Goal: Transaction & Acquisition: Purchase product/service

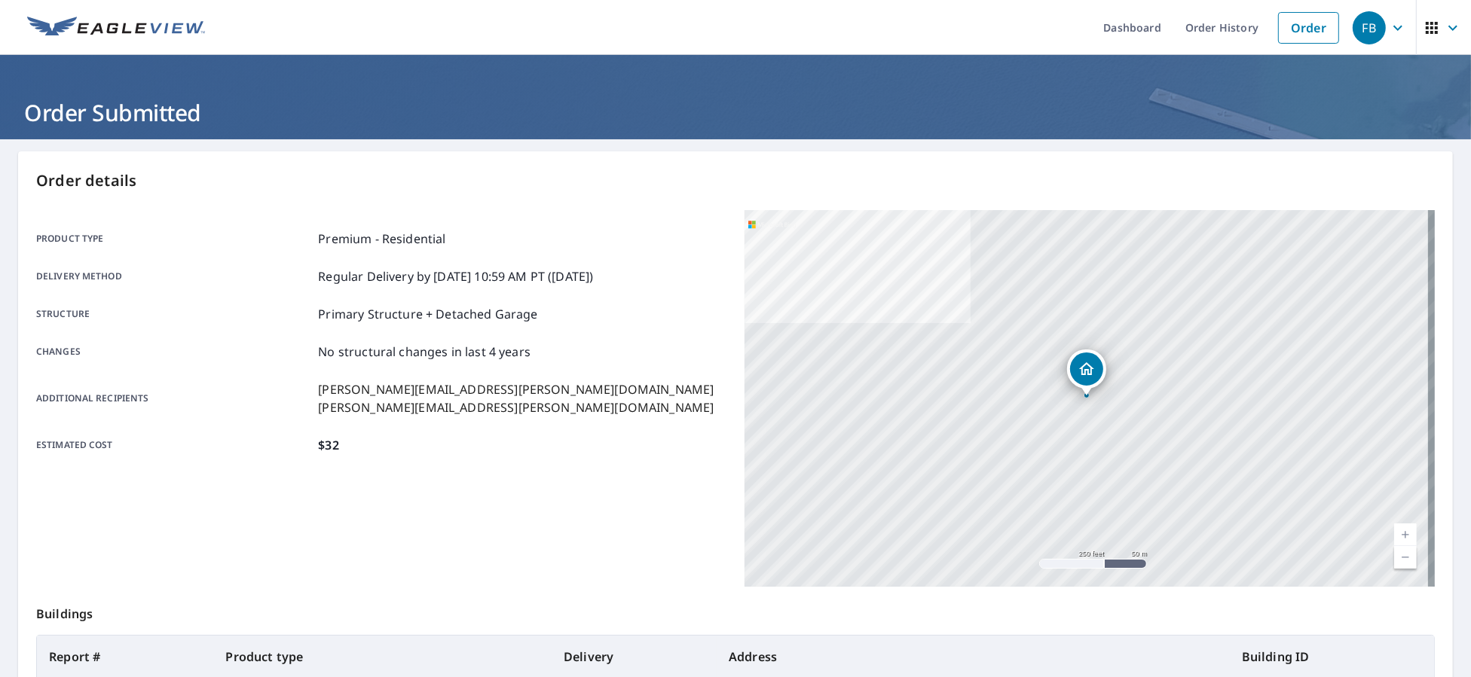
scroll to position [159, 0]
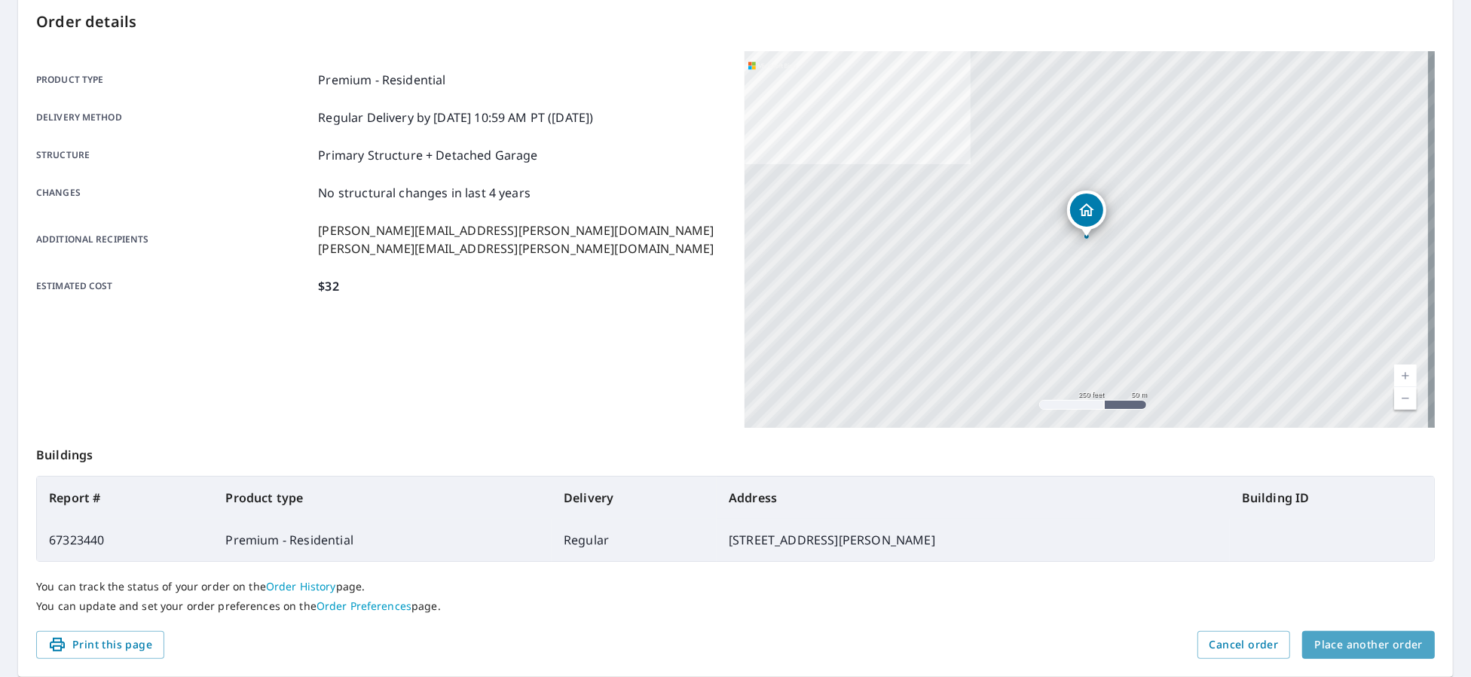
click at [1361, 642] on span "Place another order" at bounding box center [1368, 645] width 108 height 19
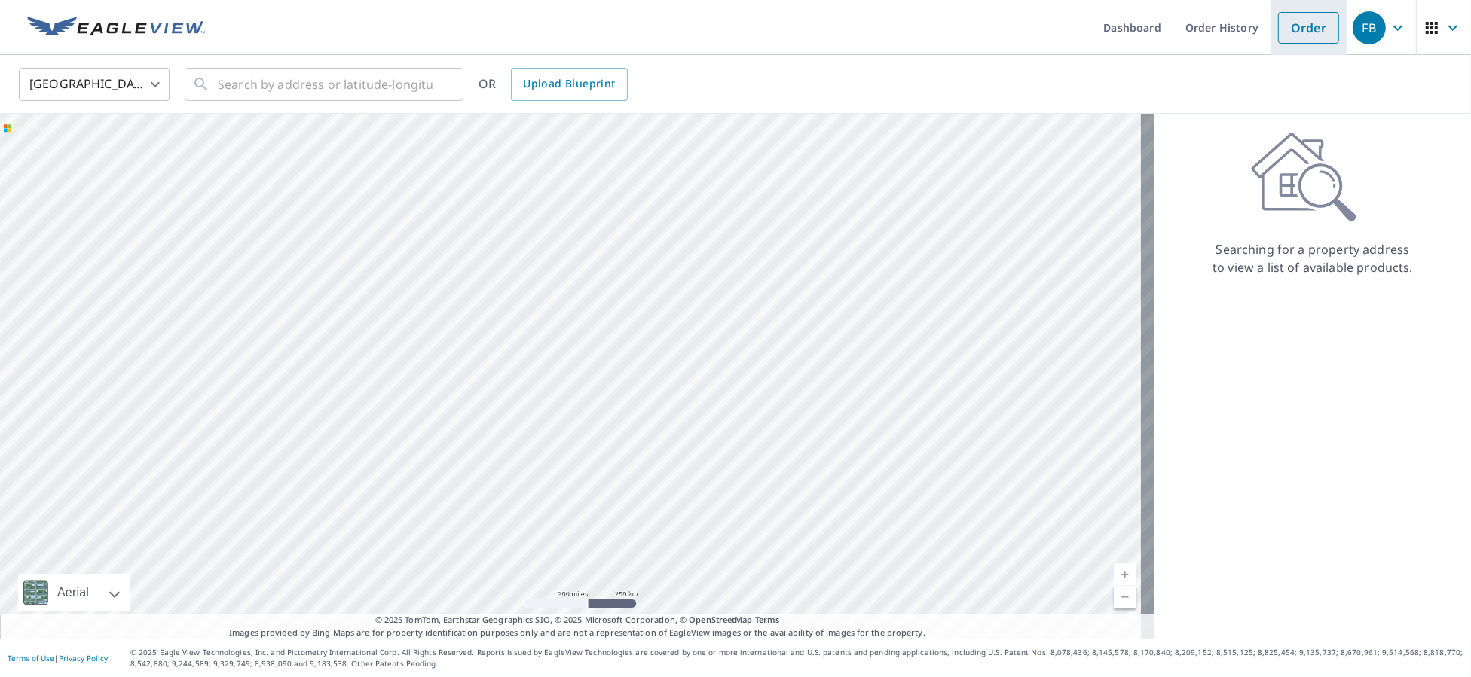
click at [1309, 43] on link "Order" at bounding box center [1308, 28] width 61 height 32
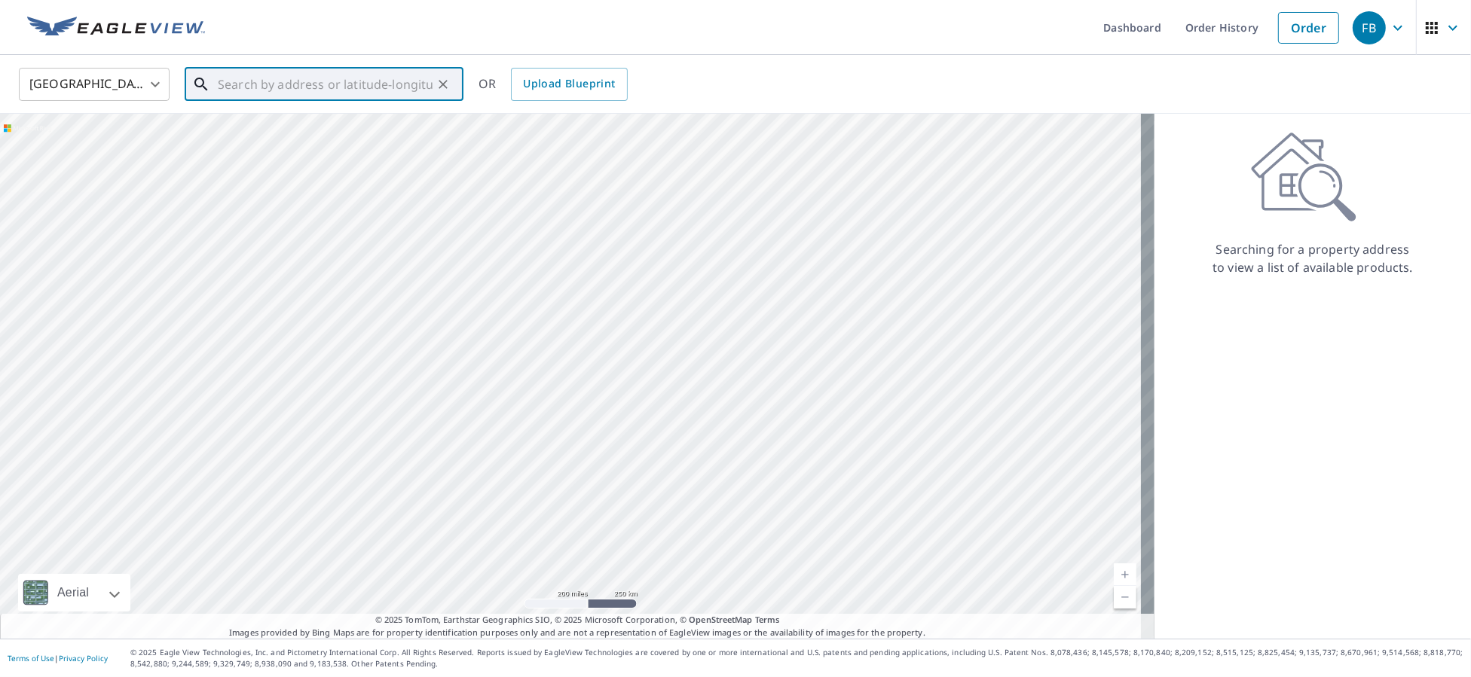
paste input "[STREET_ADDRESS][PERSON_NAME]"
click at [366, 139] on p "[GEOGRAPHIC_DATA][PERSON_NAME], IN 46814" at bounding box center [333, 152] width 237 height 30
type input "[STREET_ADDRESS][PERSON_NAME]"
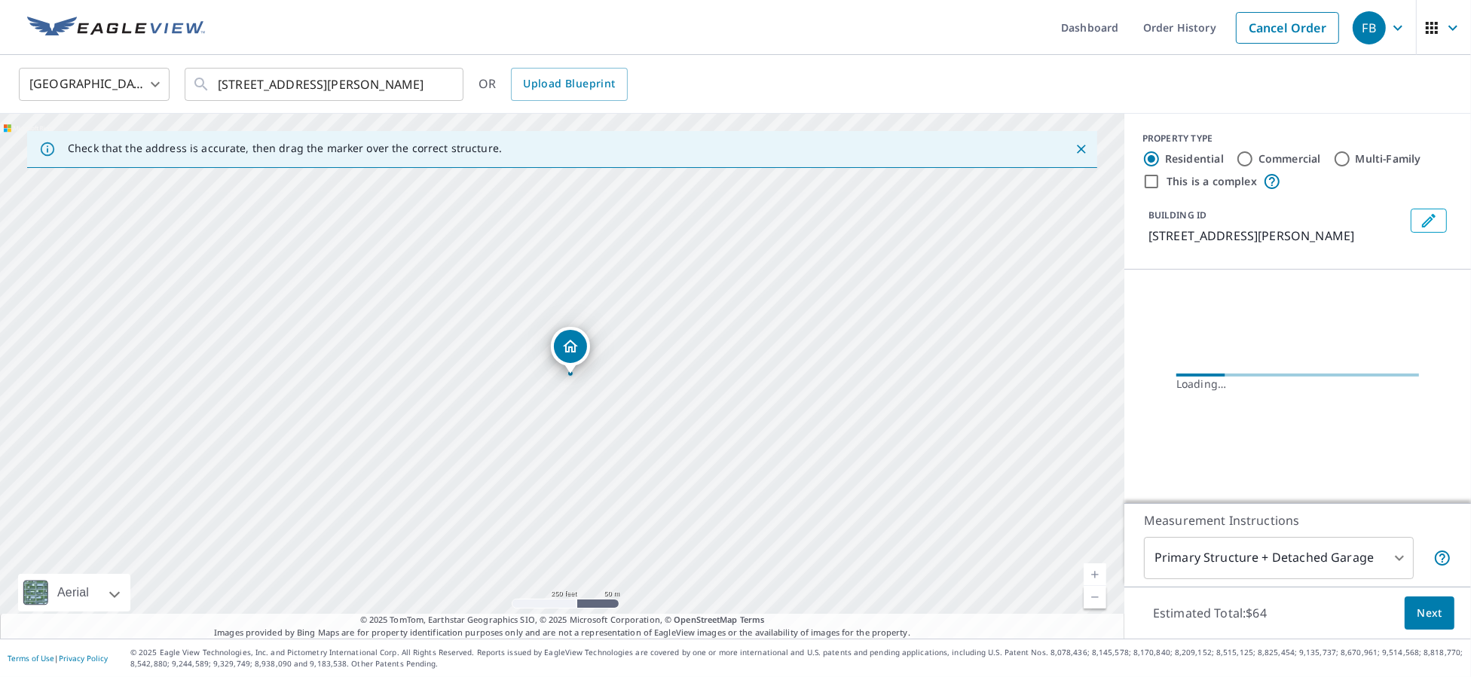
scroll to position [0, 0]
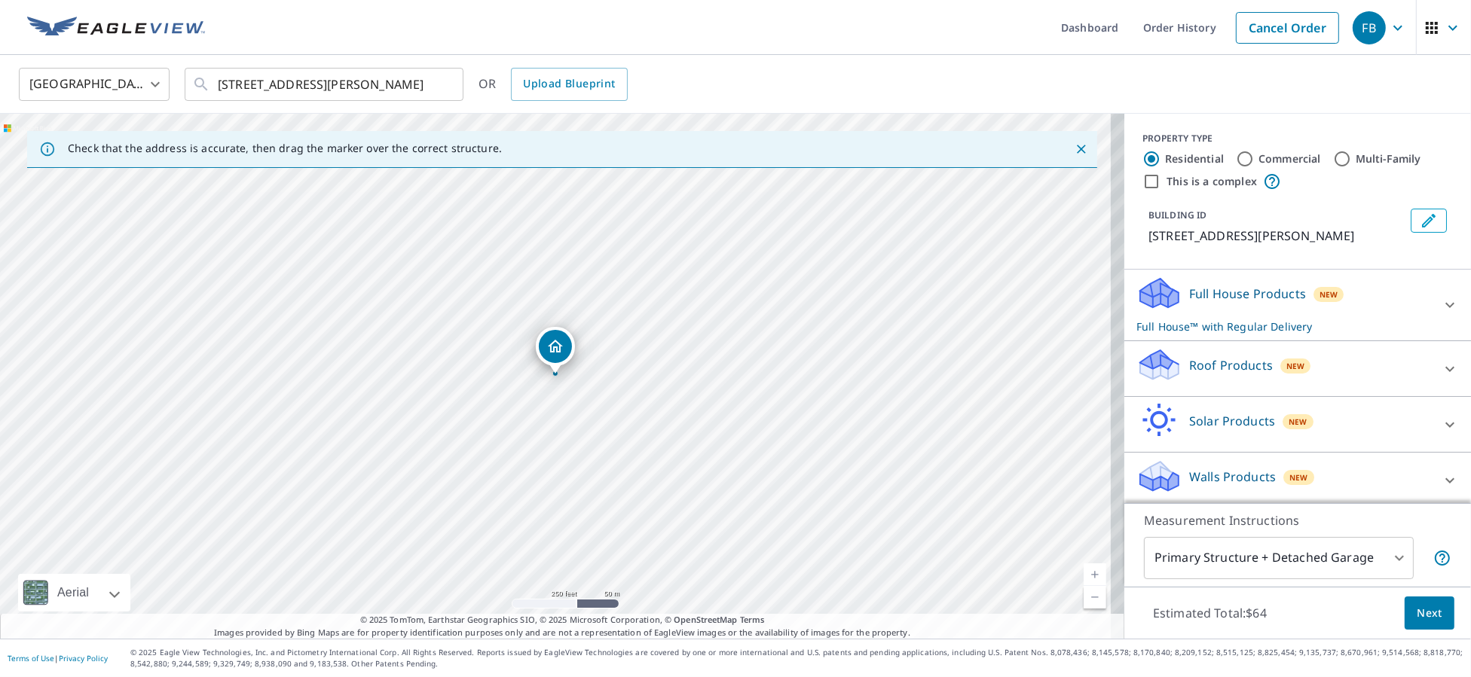
drag, startPoint x: 1185, startPoint y: 376, endPoint x: 1186, endPoint y: 387, distance: 11.3
click at [1186, 376] on div "Roof Products New" at bounding box center [1283, 368] width 295 height 43
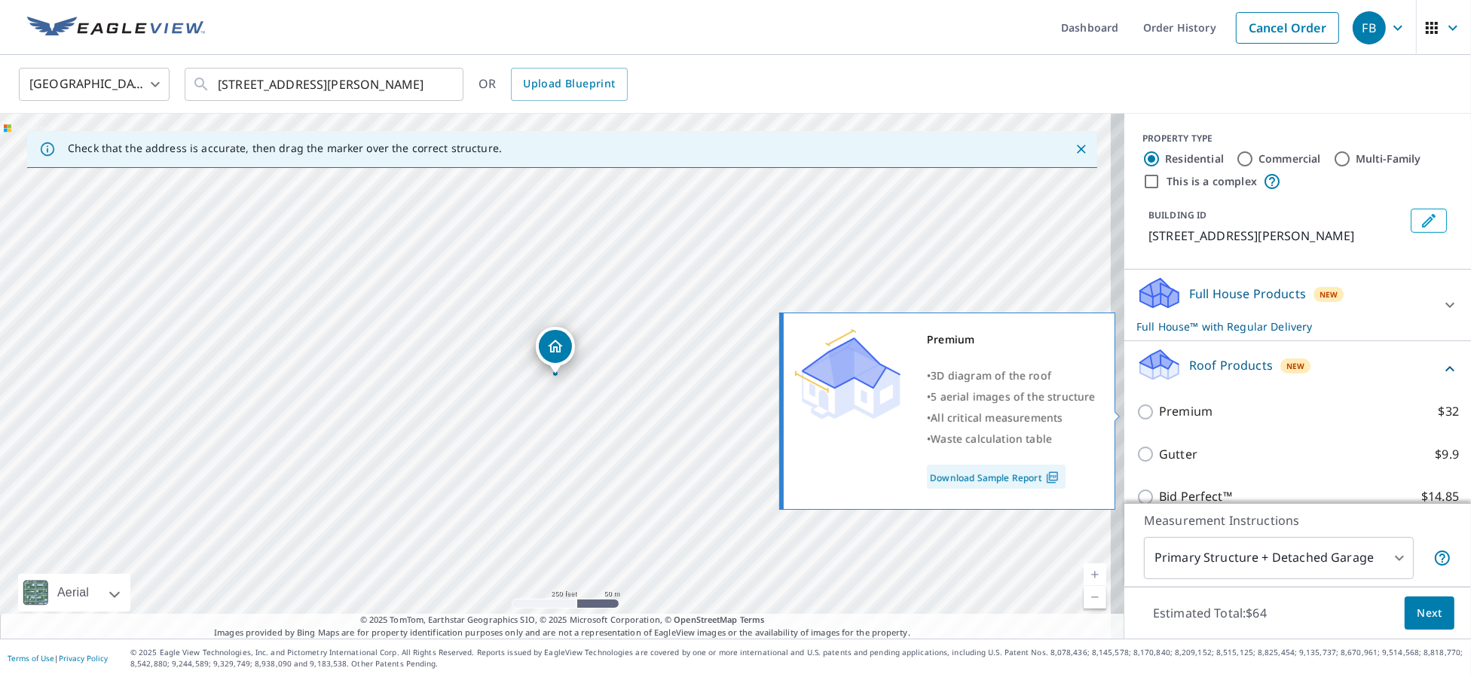
click at [1159, 416] on p "Premium" at bounding box center [1185, 411] width 53 height 19
click at [1154, 416] on input "Premium $32" at bounding box center [1147, 412] width 23 height 18
checkbox input "true"
checkbox input "false"
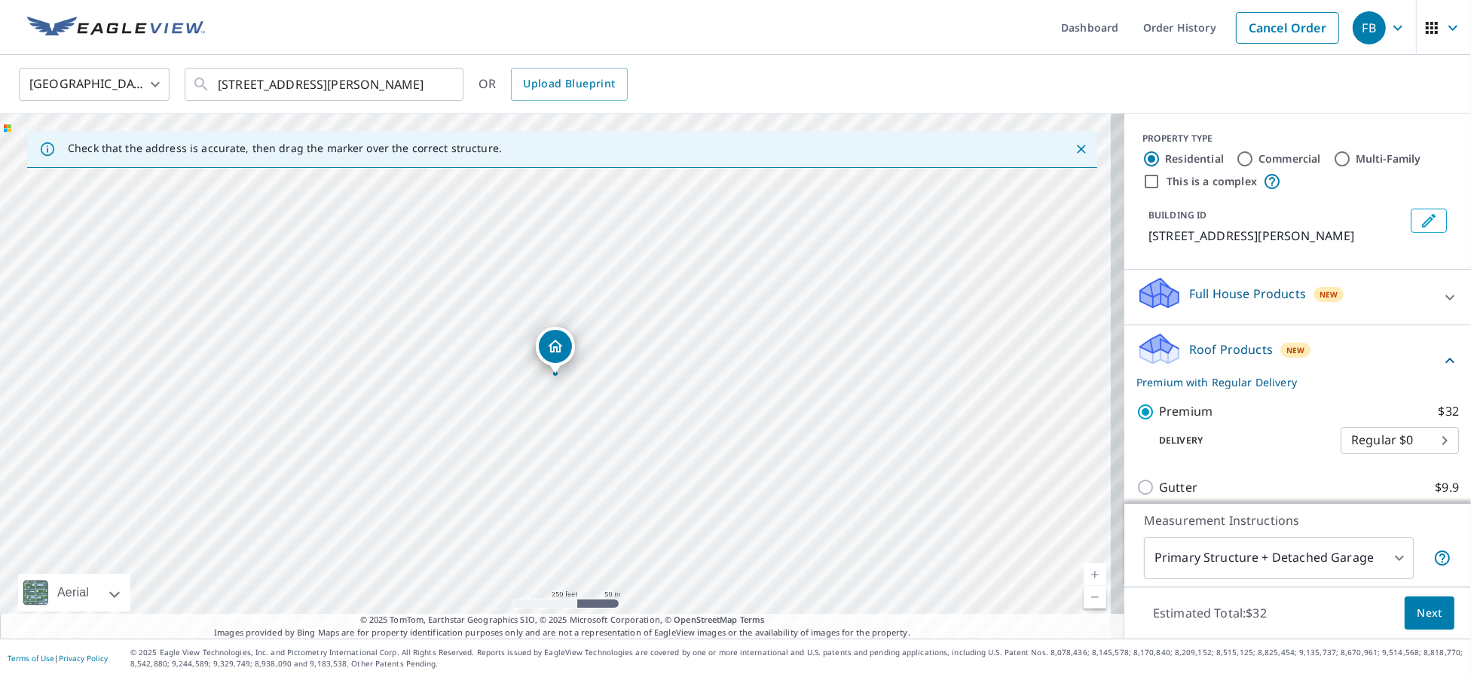
click at [1416, 611] on span "Next" at bounding box center [1429, 613] width 26 height 19
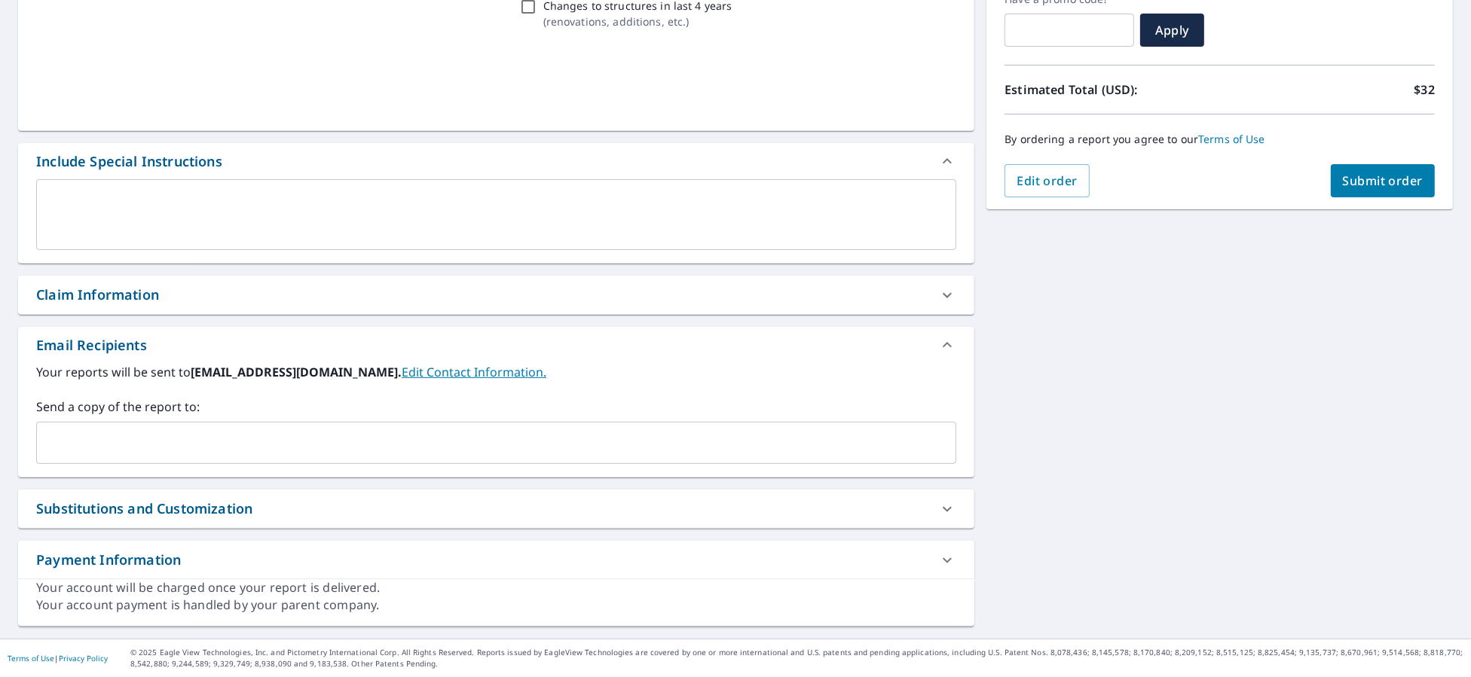
scroll to position [270, 0]
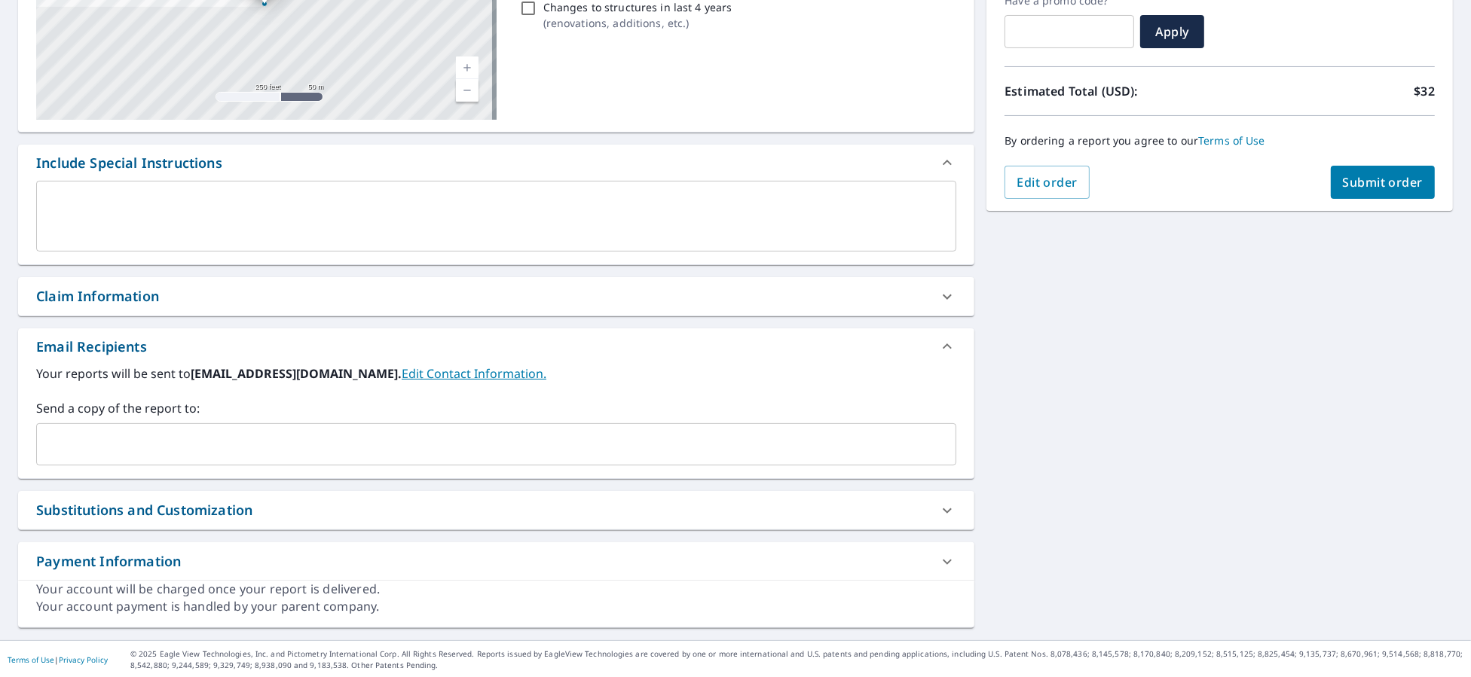
click at [94, 439] on input "text" at bounding box center [485, 444] width 884 height 29
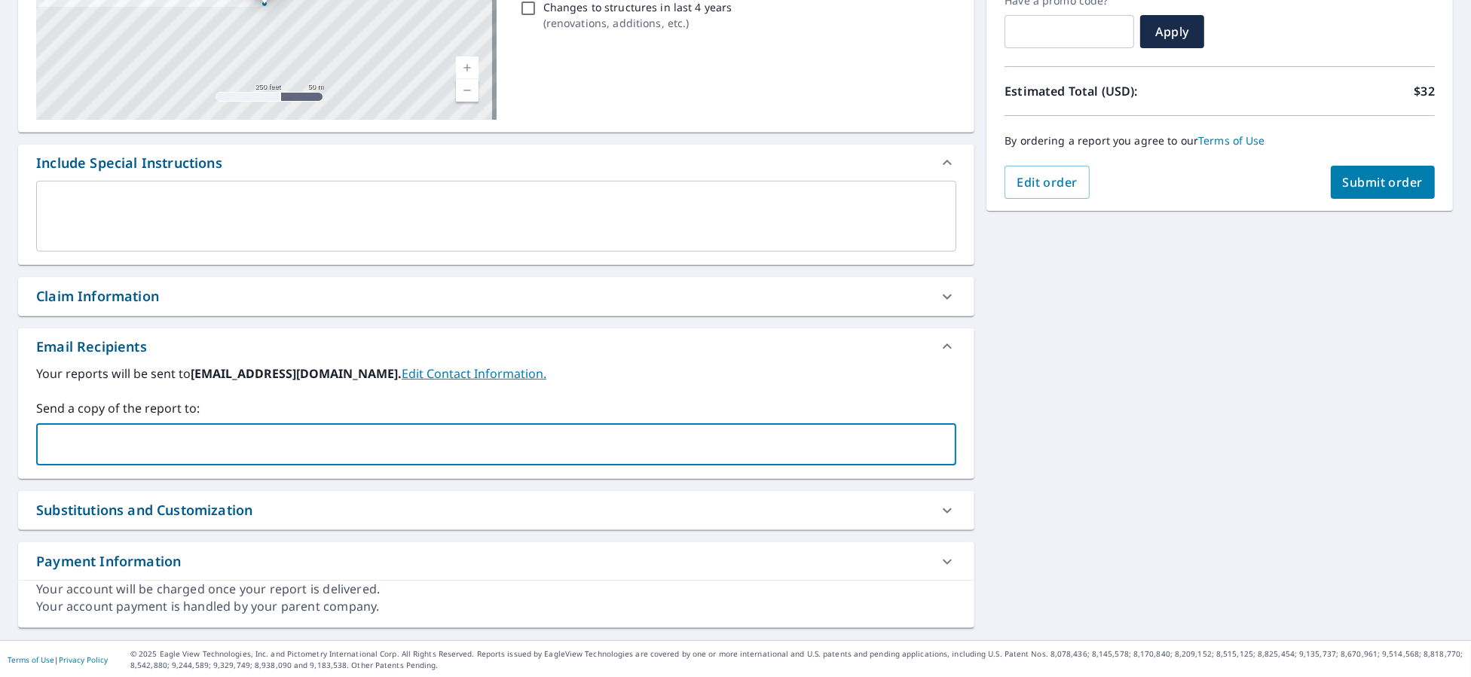
type input "[PERSON_NAME][EMAIL_ADDRESS][PERSON_NAME][DOMAIN_NAME]"
checkbox input "true"
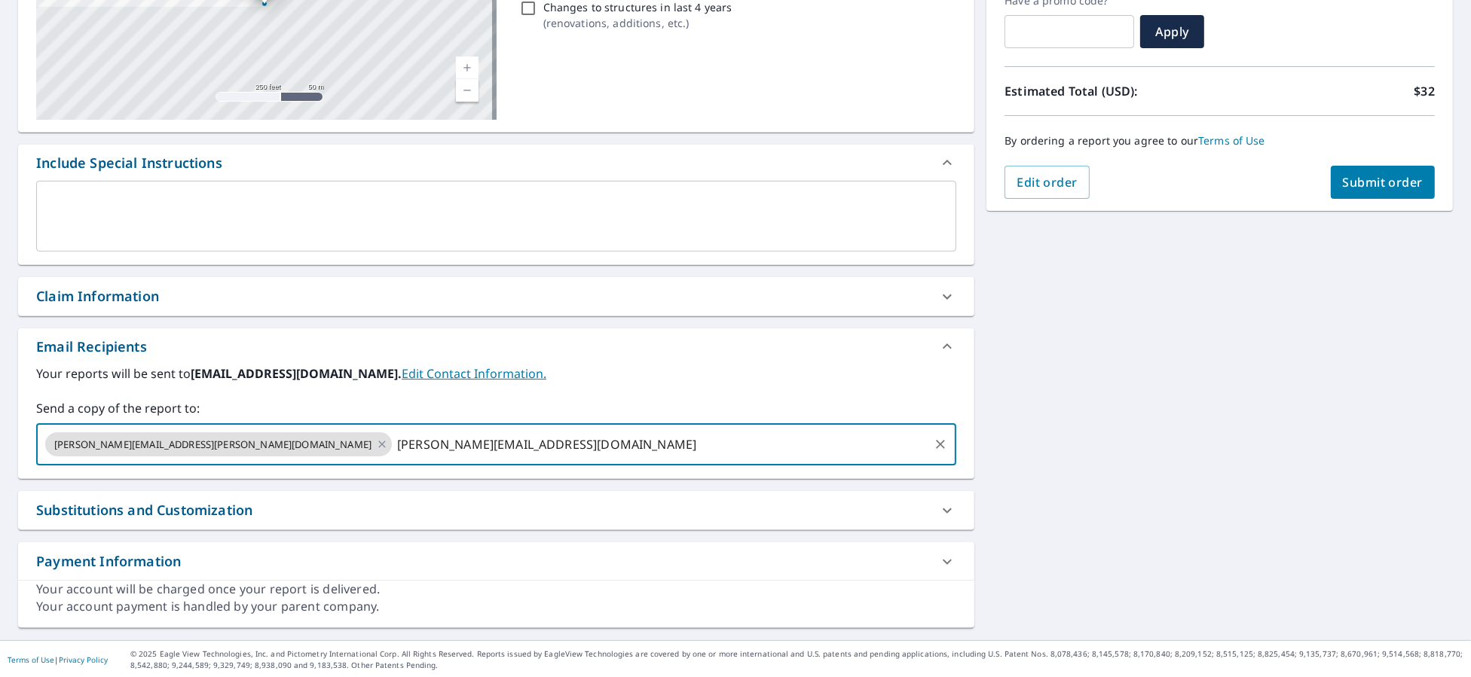
type input "[PERSON_NAME][EMAIL_ADDRESS][DOMAIN_NAME]"
click at [1377, 193] on button "Submit order" at bounding box center [1383, 182] width 105 height 33
checkbox input "true"
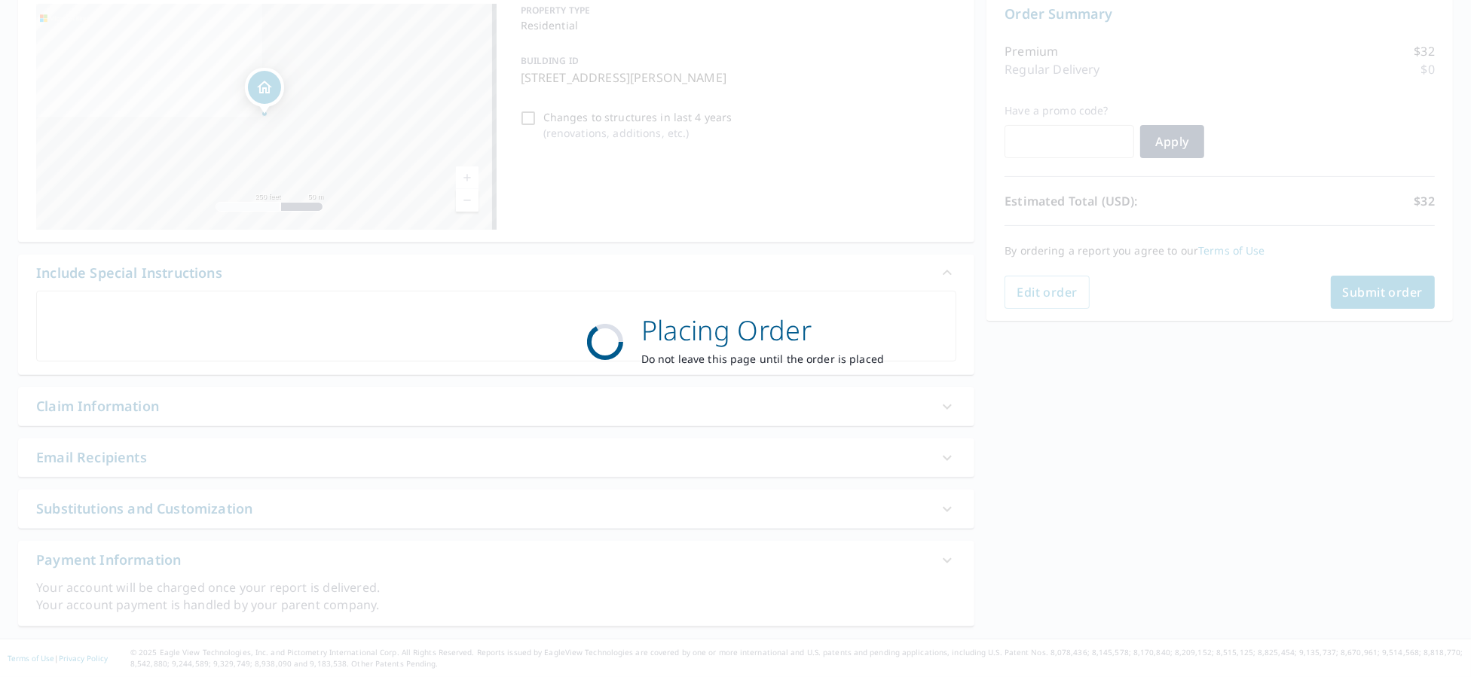
scroll to position [159, 0]
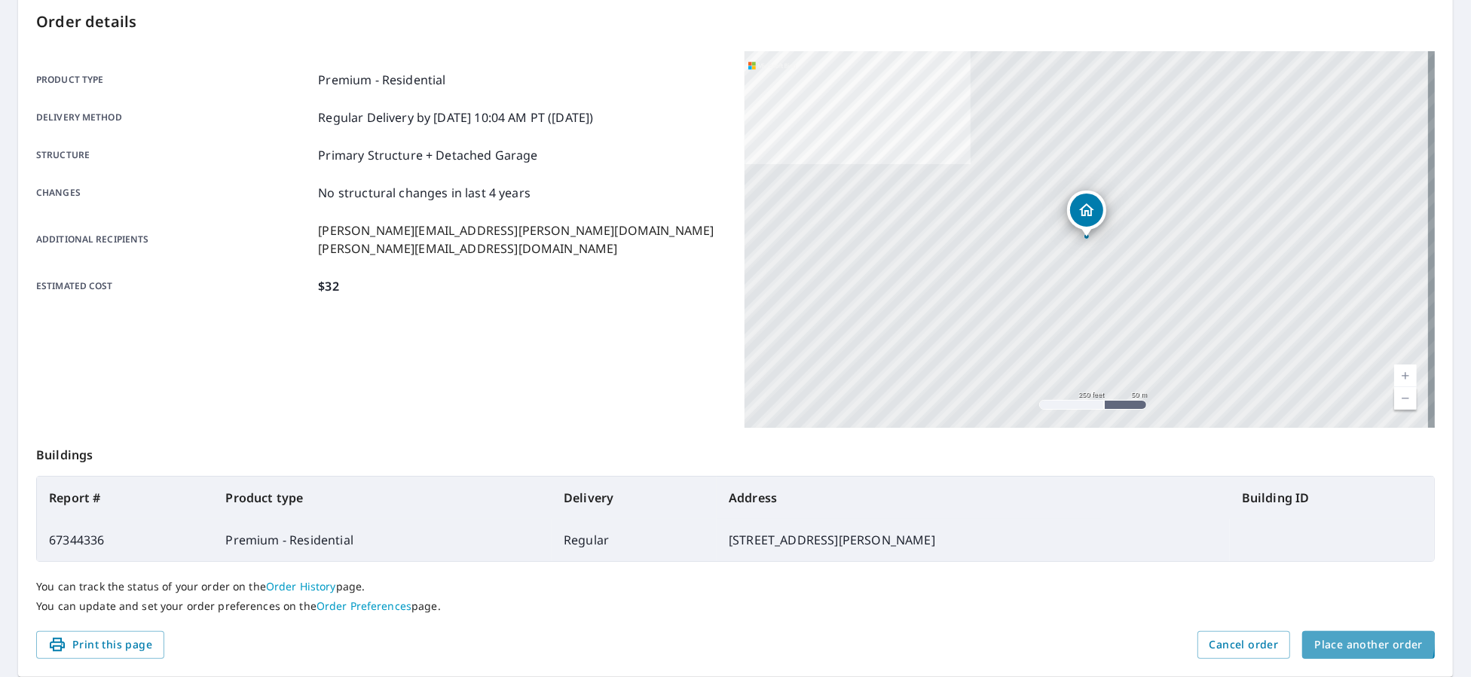
click at [1351, 642] on span "Place another order" at bounding box center [1368, 645] width 108 height 19
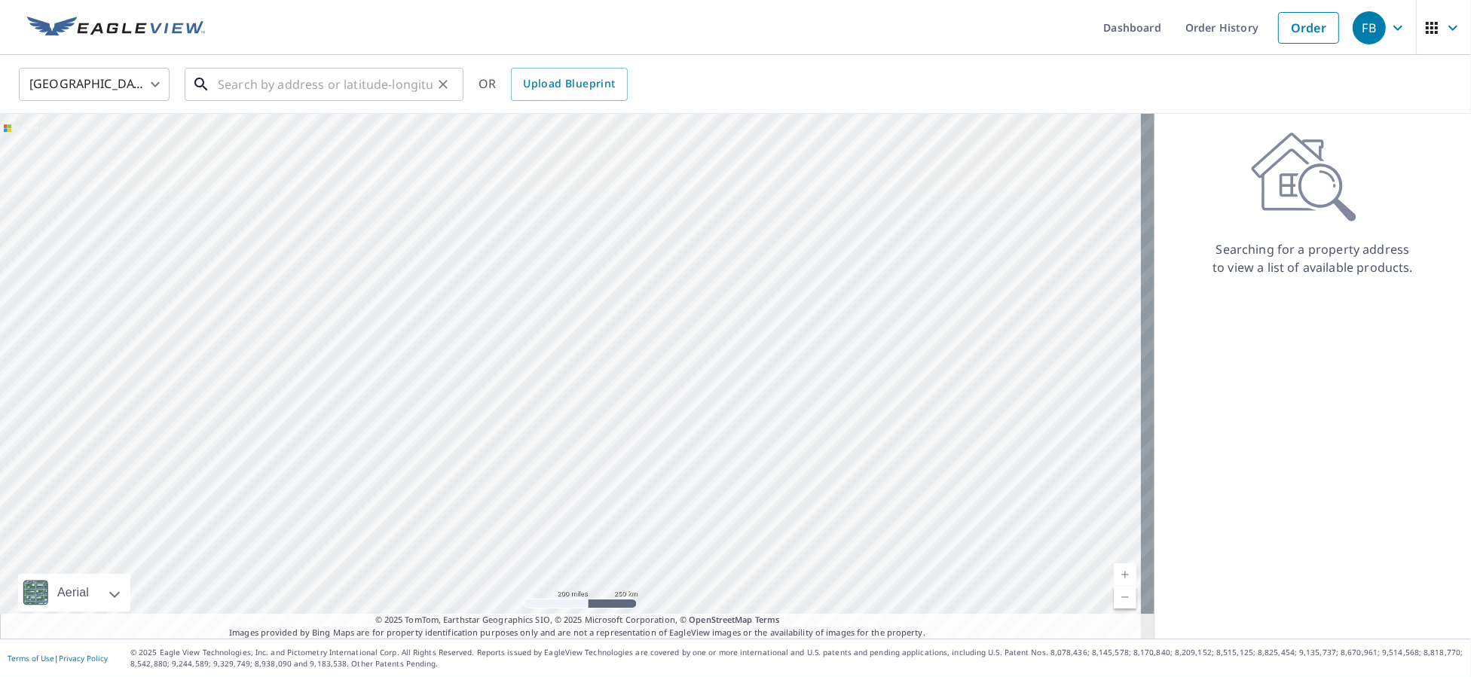
click at [397, 87] on input "text" at bounding box center [325, 84] width 215 height 42
paste input "[STREET_ADDRESS][PERSON_NAME]"
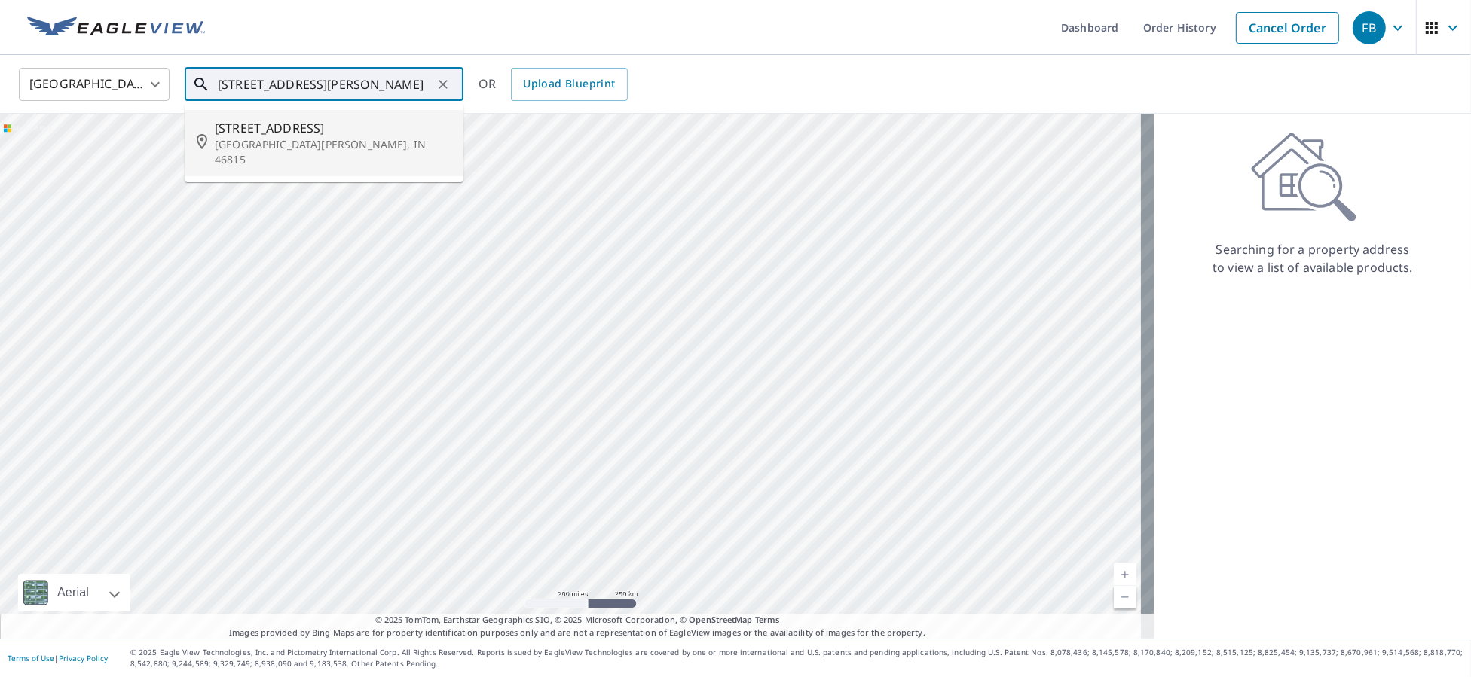
click at [360, 140] on p "[GEOGRAPHIC_DATA][PERSON_NAME], IN 46815" at bounding box center [333, 152] width 237 height 30
type input "[STREET_ADDRESS][PERSON_NAME]"
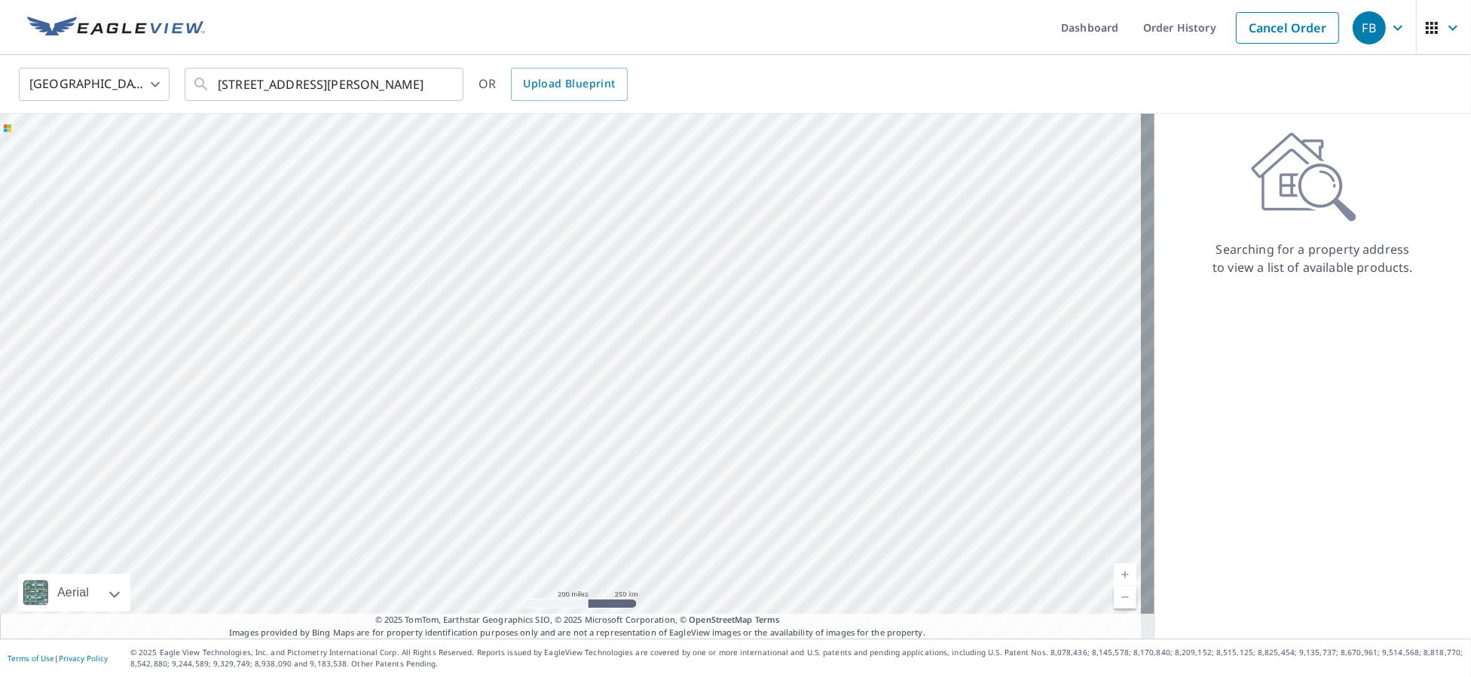
scroll to position [0, 0]
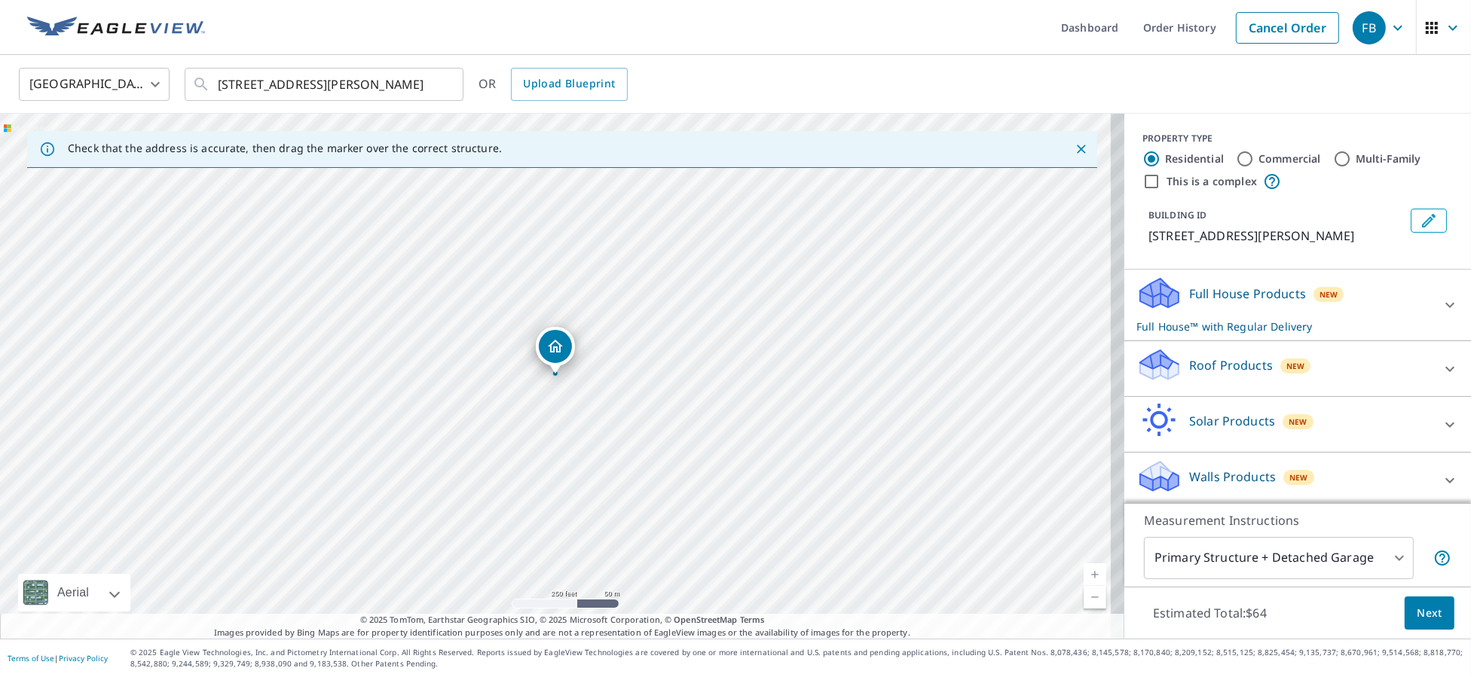
click at [1254, 390] on div "Roof Products New" at bounding box center [1283, 368] width 295 height 43
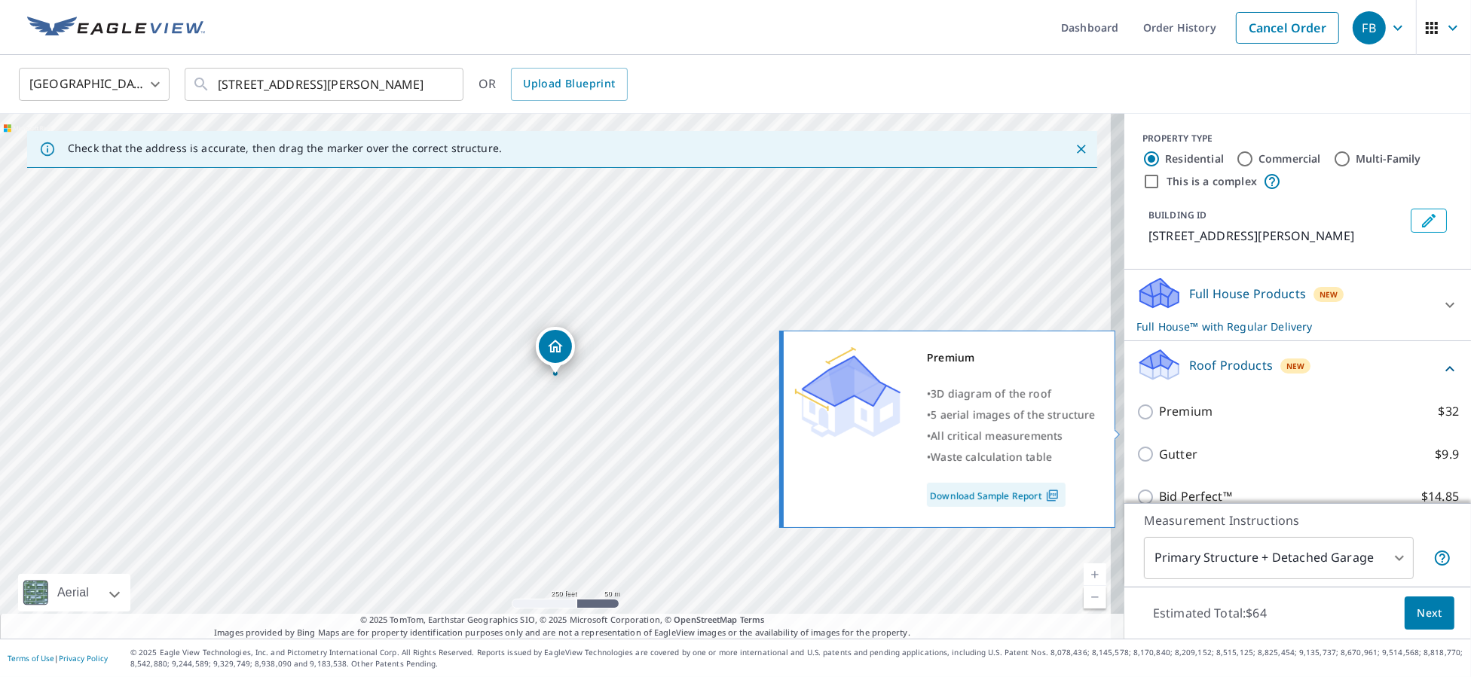
click at [1187, 421] on p "Premium" at bounding box center [1185, 411] width 53 height 19
click at [1159, 421] on input "Premium $32" at bounding box center [1147, 412] width 23 height 18
checkbox input "true"
checkbox input "false"
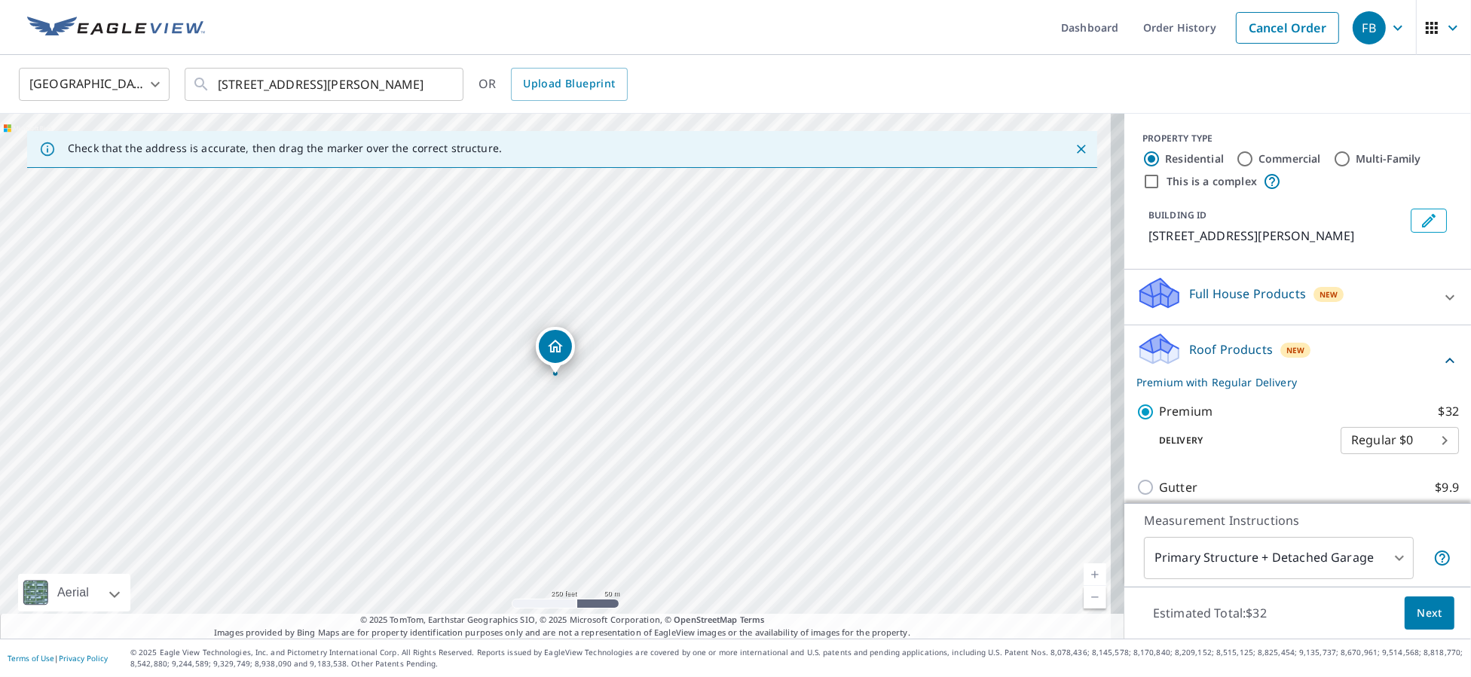
click at [1422, 619] on span "Next" at bounding box center [1429, 613] width 26 height 19
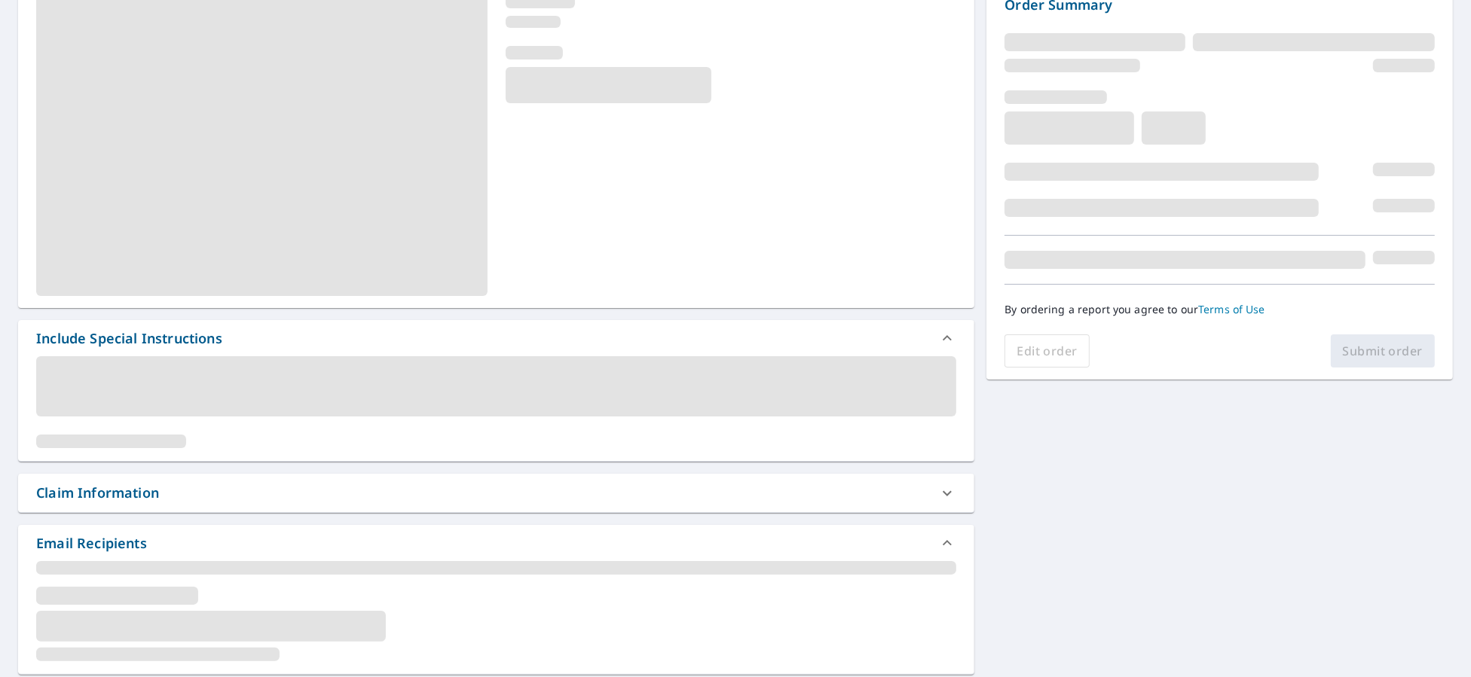
scroll to position [188, 0]
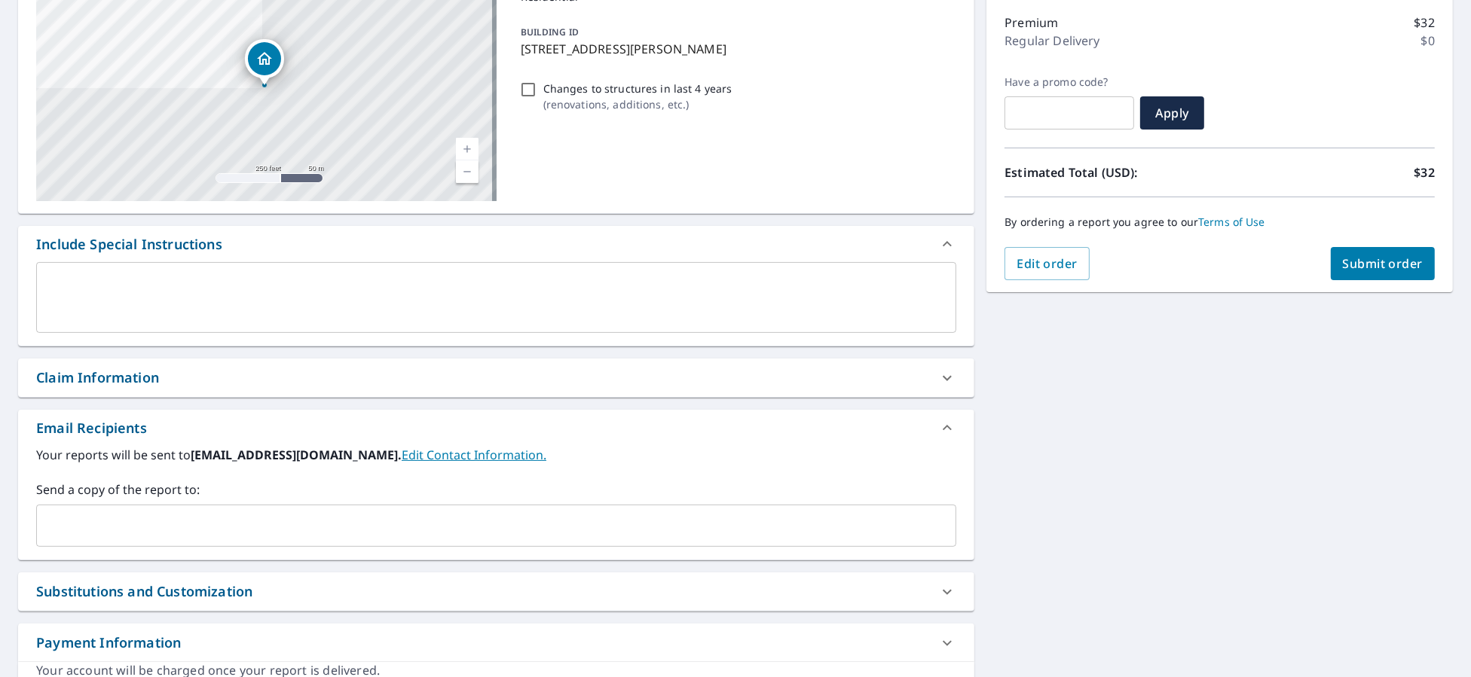
click at [226, 527] on input "text" at bounding box center [485, 526] width 884 height 29
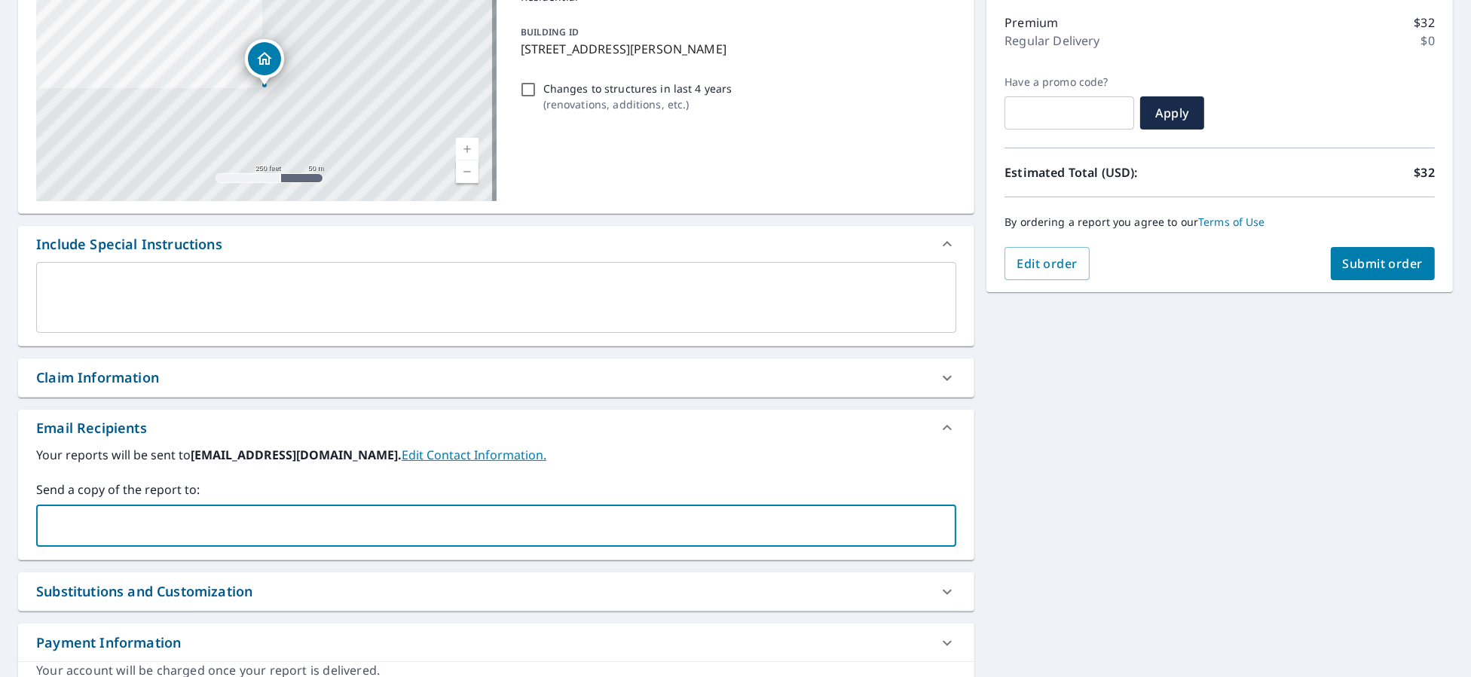
type input "[PERSON_NAME][EMAIL_ADDRESS][PERSON_NAME][DOMAIN_NAME]"
click at [515, 524] on input "[PERSON_NAME][EMAIL_ADDRESS][PERSON_NAME][DOMAIN_NAME]" at bounding box center [485, 526] width 884 height 29
checkbox input "true"
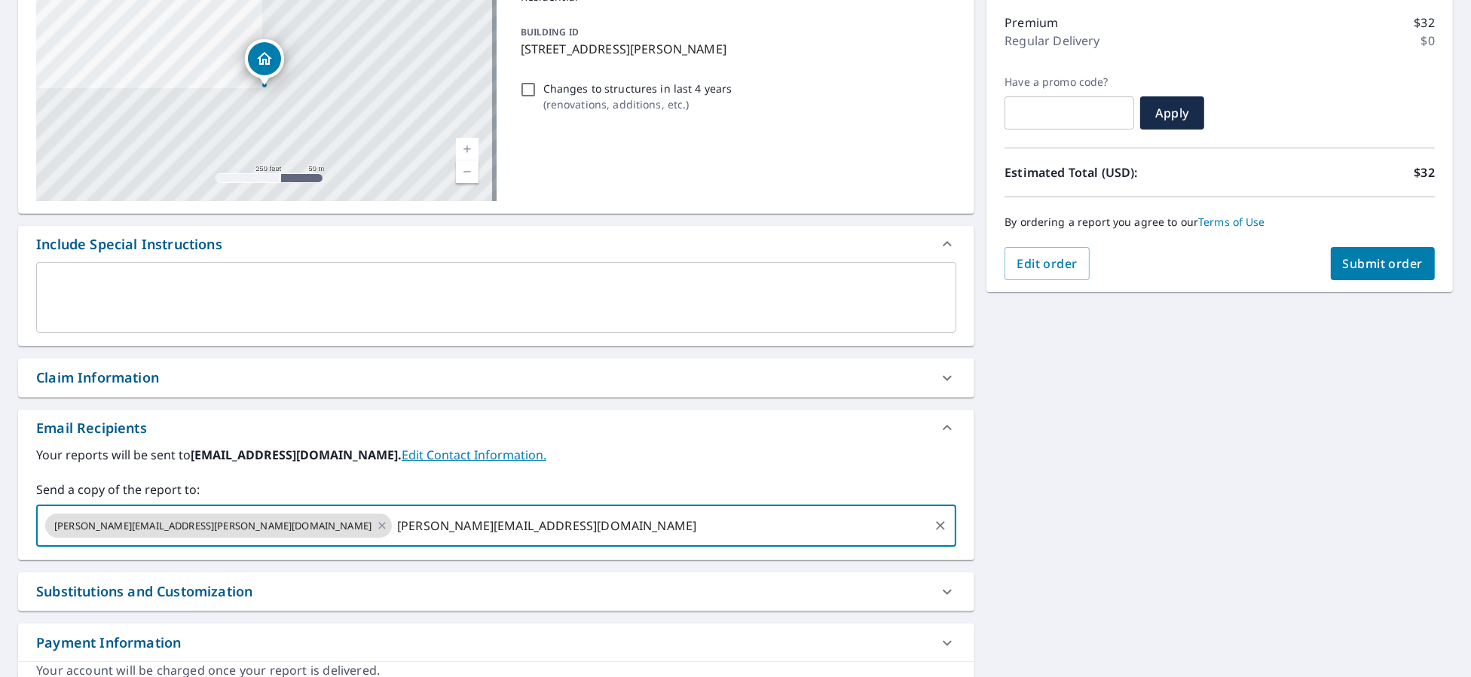
type input "[PERSON_NAME][EMAIL_ADDRESS][DOMAIN_NAME]"
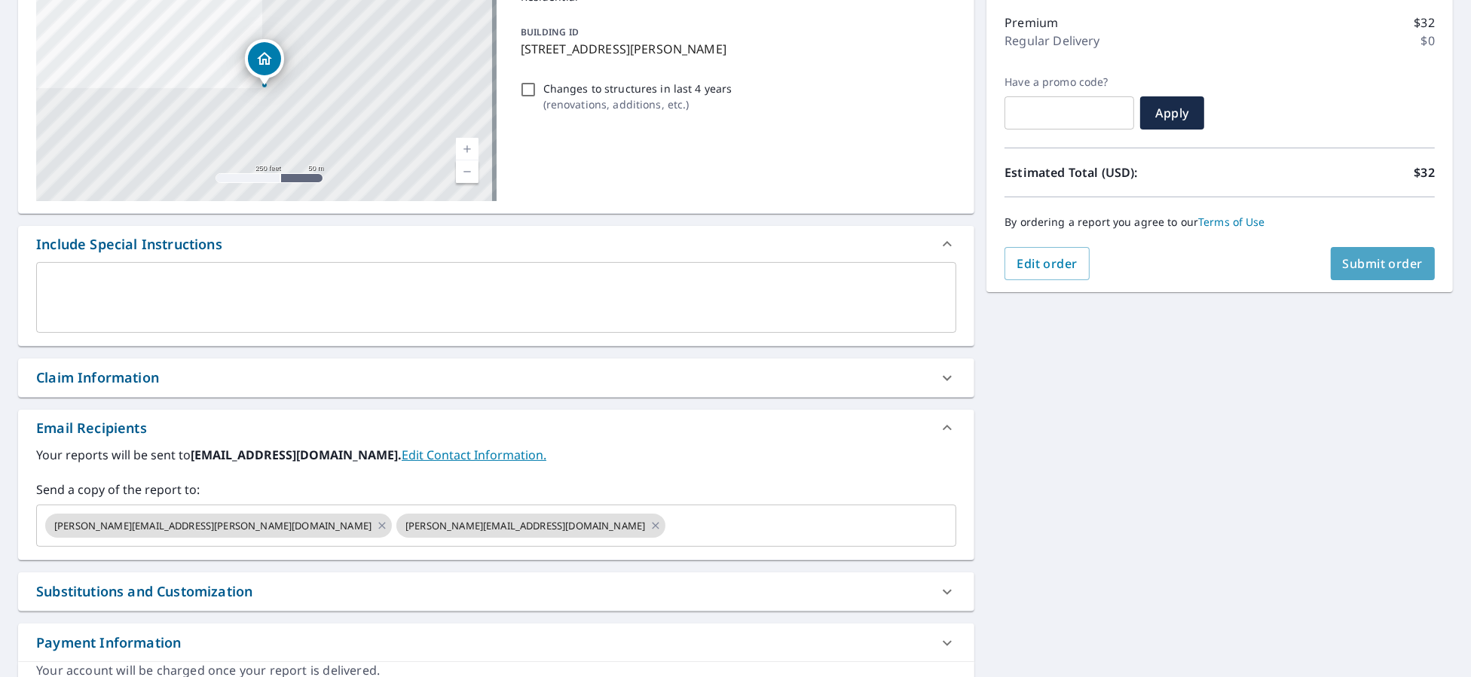
click at [1379, 272] on button "Submit order" at bounding box center [1383, 263] width 105 height 33
checkbox input "true"
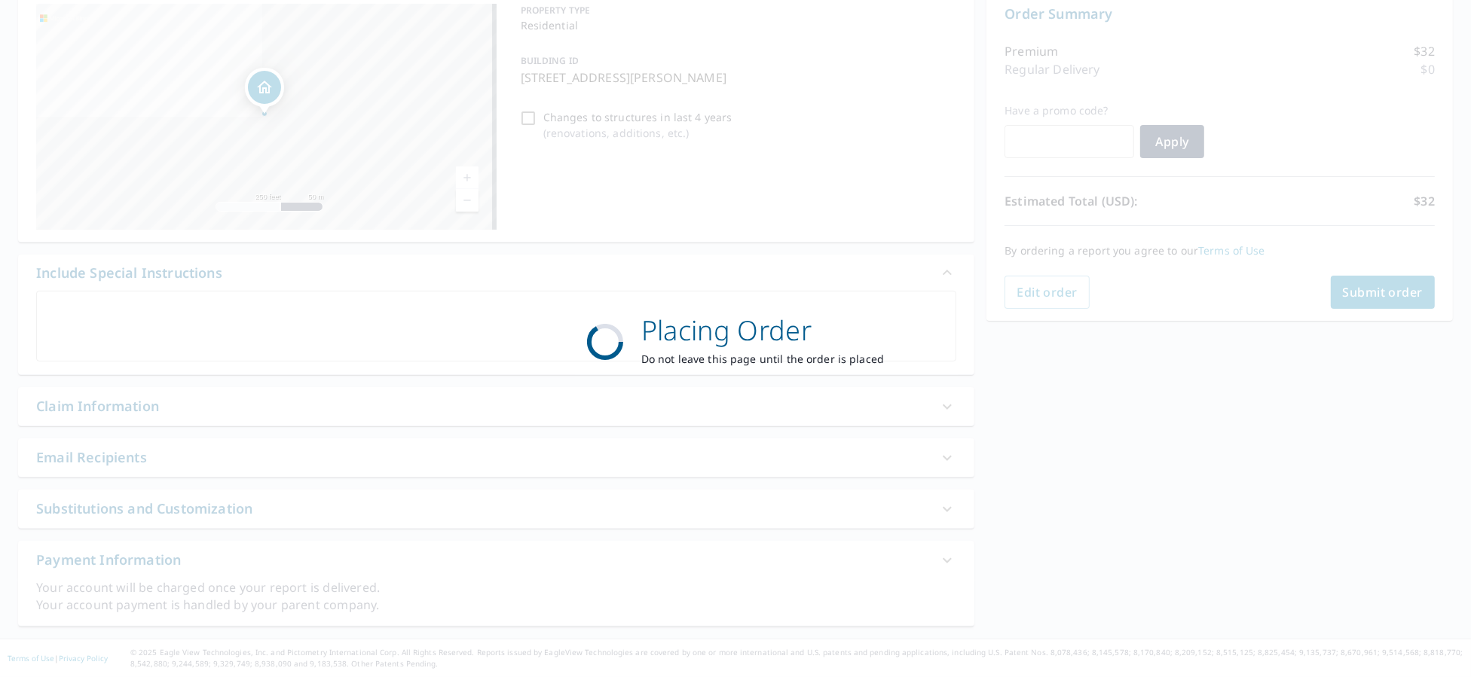
scroll to position [159, 0]
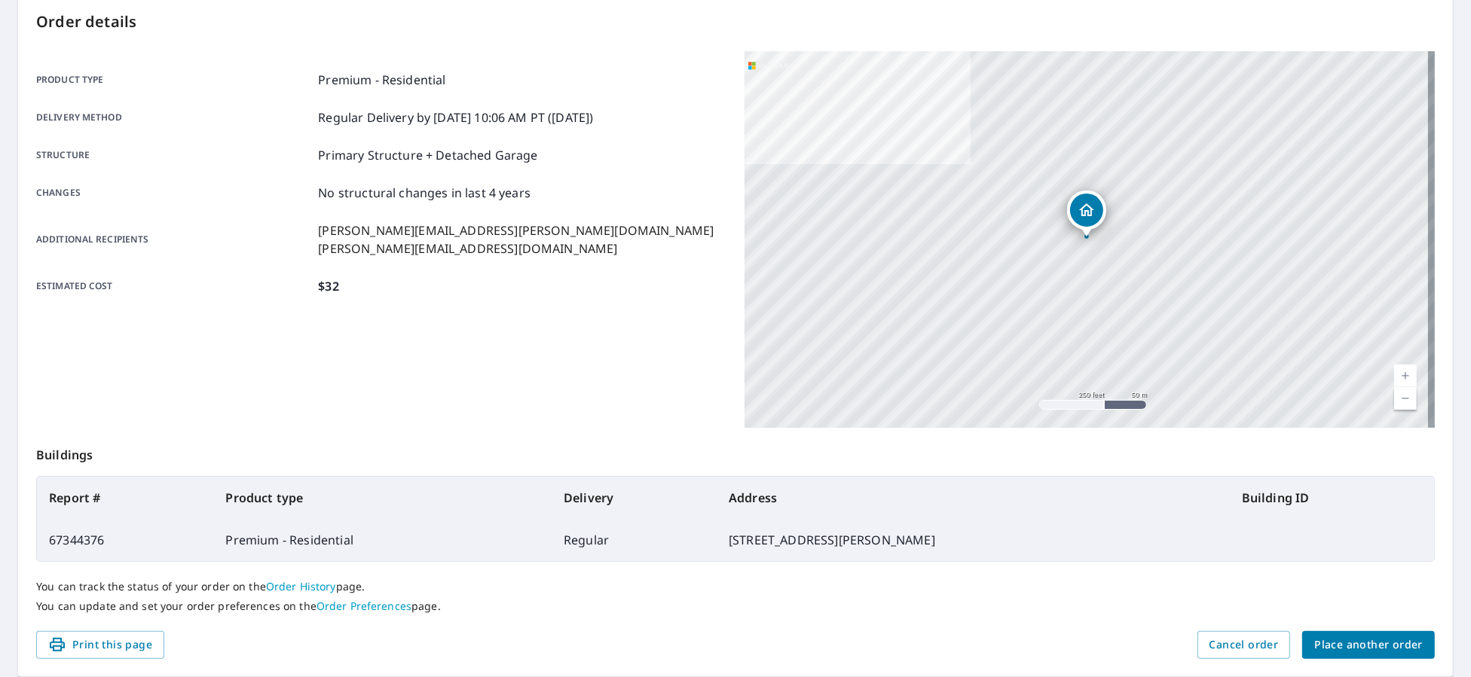
click at [1392, 642] on span "Place another order" at bounding box center [1368, 645] width 108 height 19
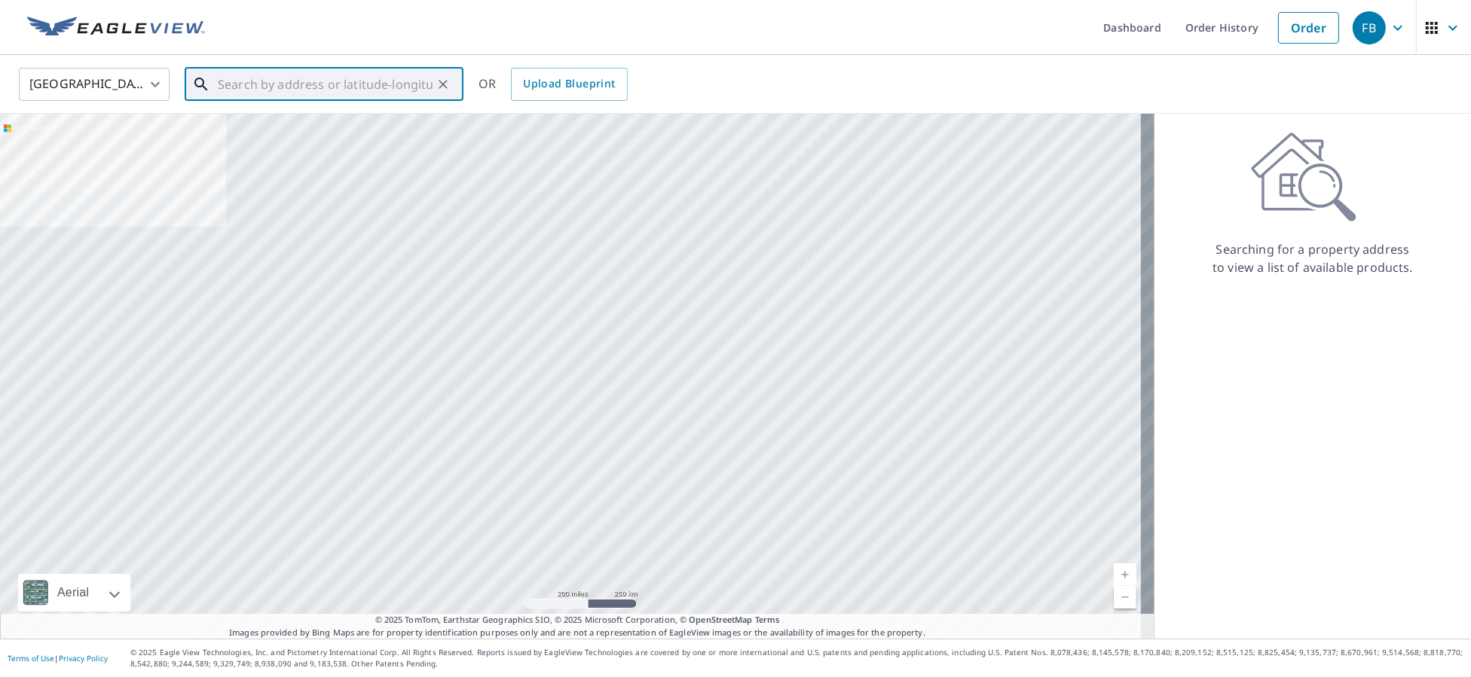
paste input "[STREET_ADDRESS][PERSON_NAME]"
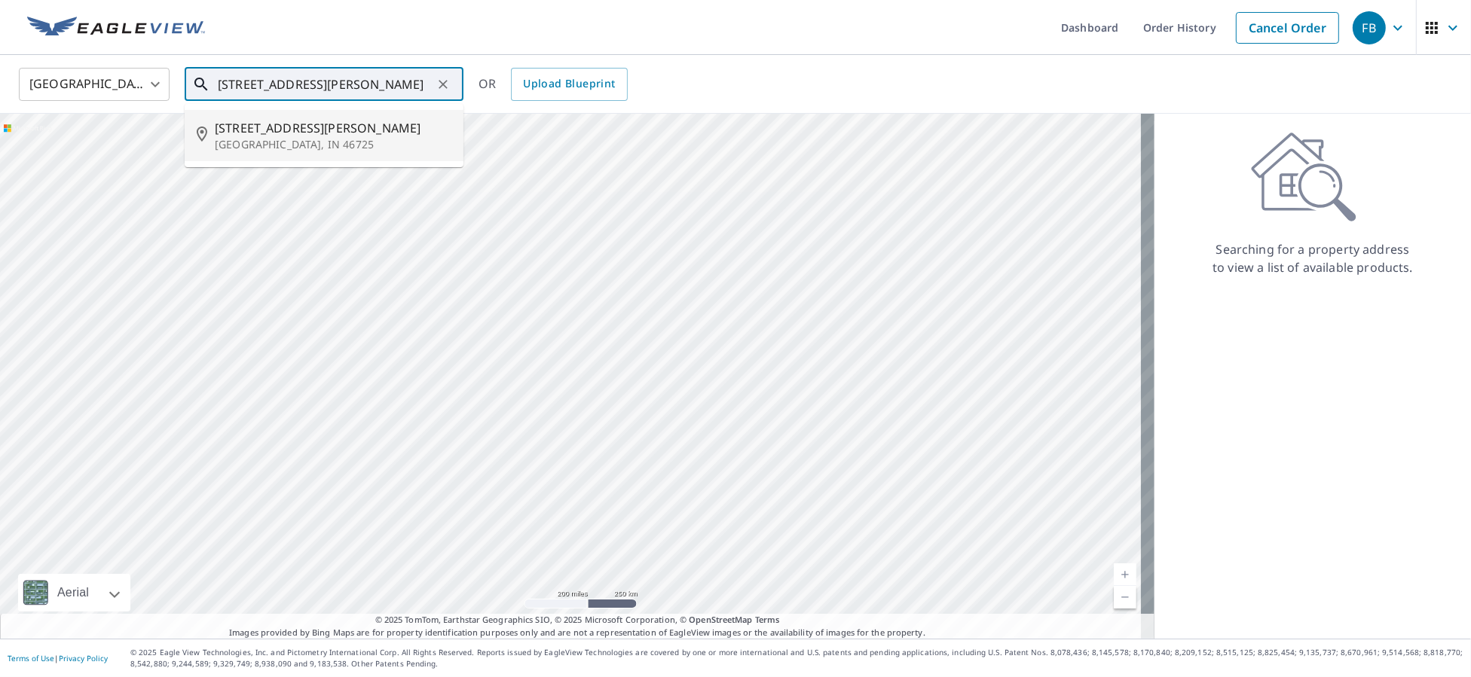
click at [373, 121] on span "[STREET_ADDRESS][PERSON_NAME]" at bounding box center [333, 128] width 237 height 18
type input "[STREET_ADDRESS][PERSON_NAME]"
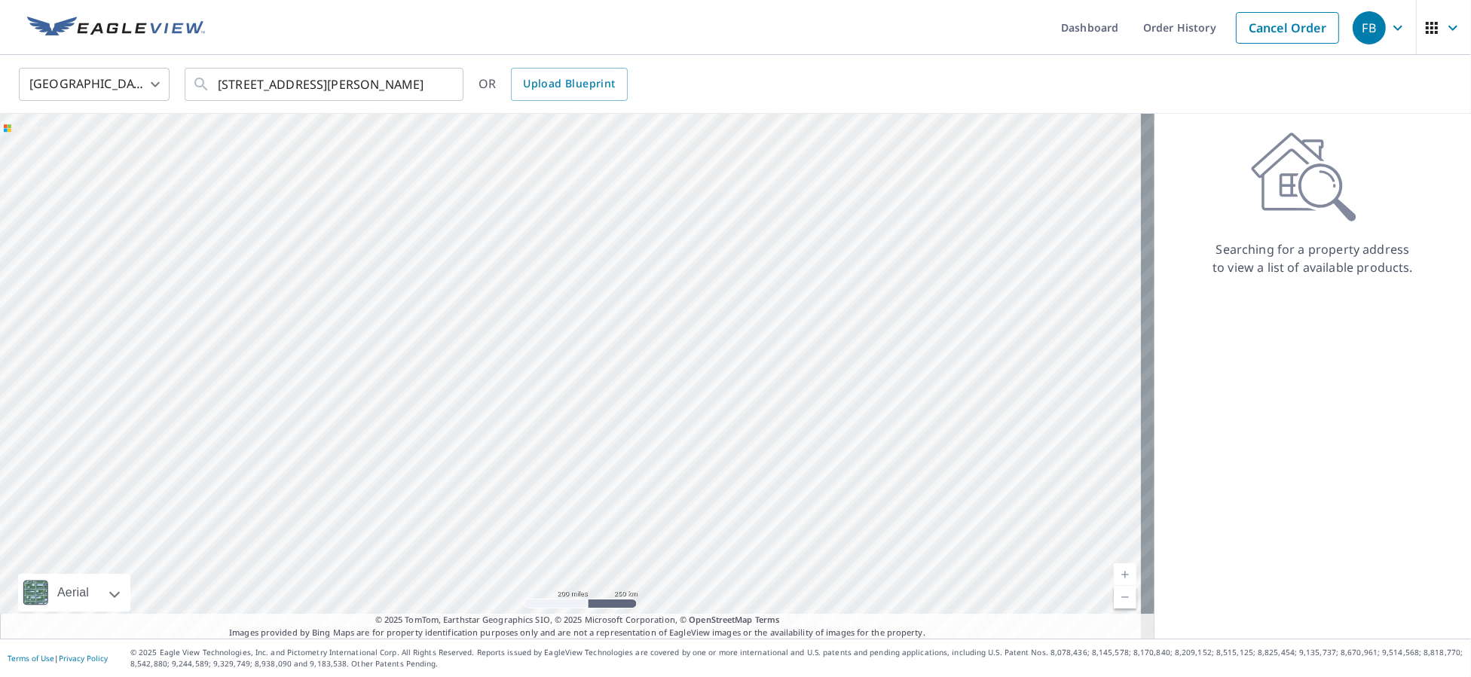
scroll to position [0, 0]
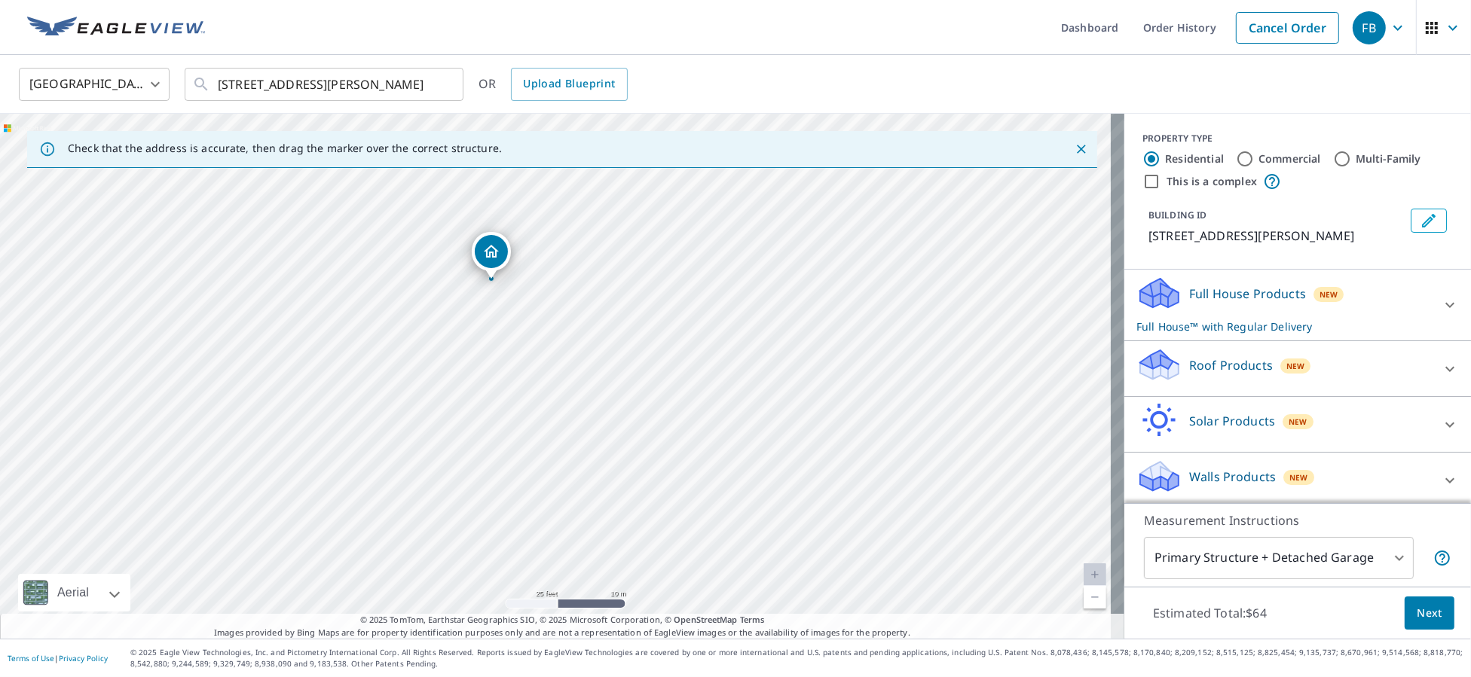
click at [1290, 370] on div "New" at bounding box center [1295, 366] width 31 height 15
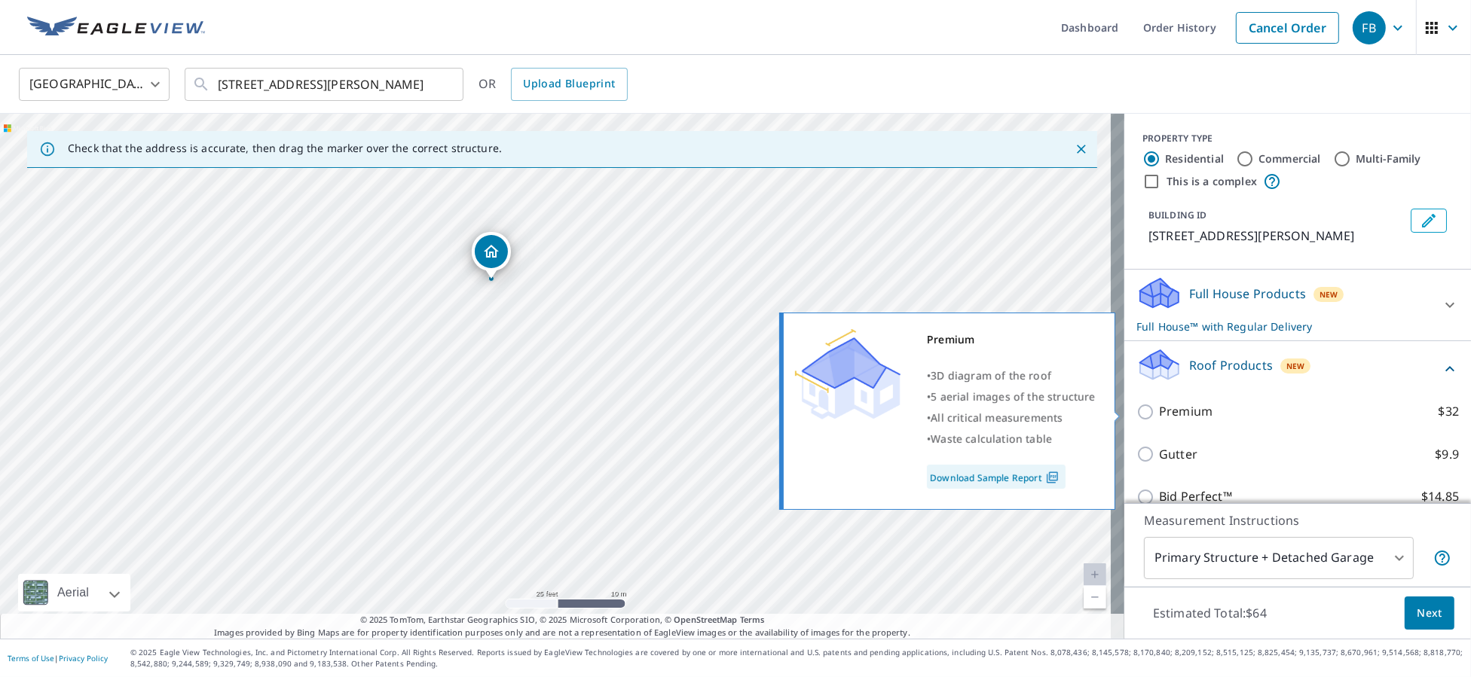
click at [1159, 409] on p "Premium" at bounding box center [1185, 411] width 53 height 19
click at [1154, 409] on input "Premium $32" at bounding box center [1147, 412] width 23 height 18
checkbox input "true"
checkbox input "false"
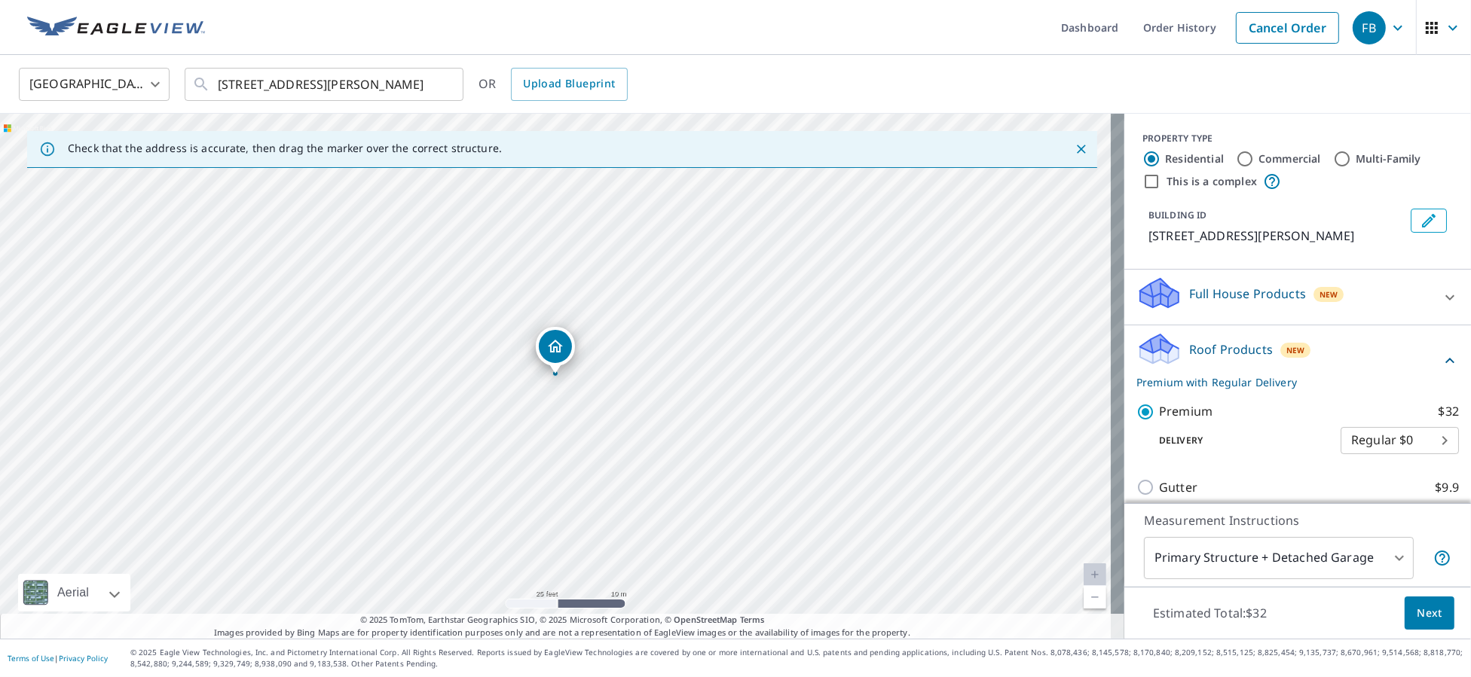
click at [1431, 622] on button "Next" at bounding box center [1429, 614] width 50 height 34
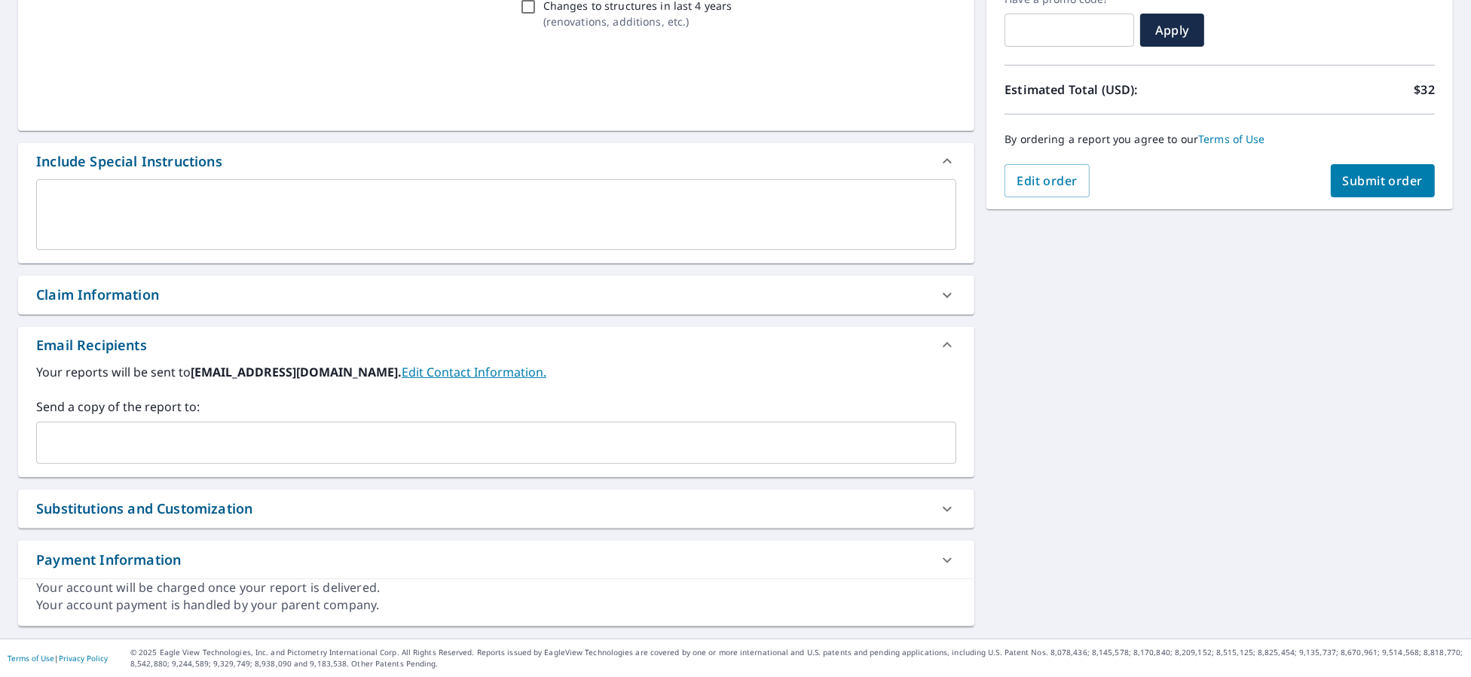
scroll to position [270, 0]
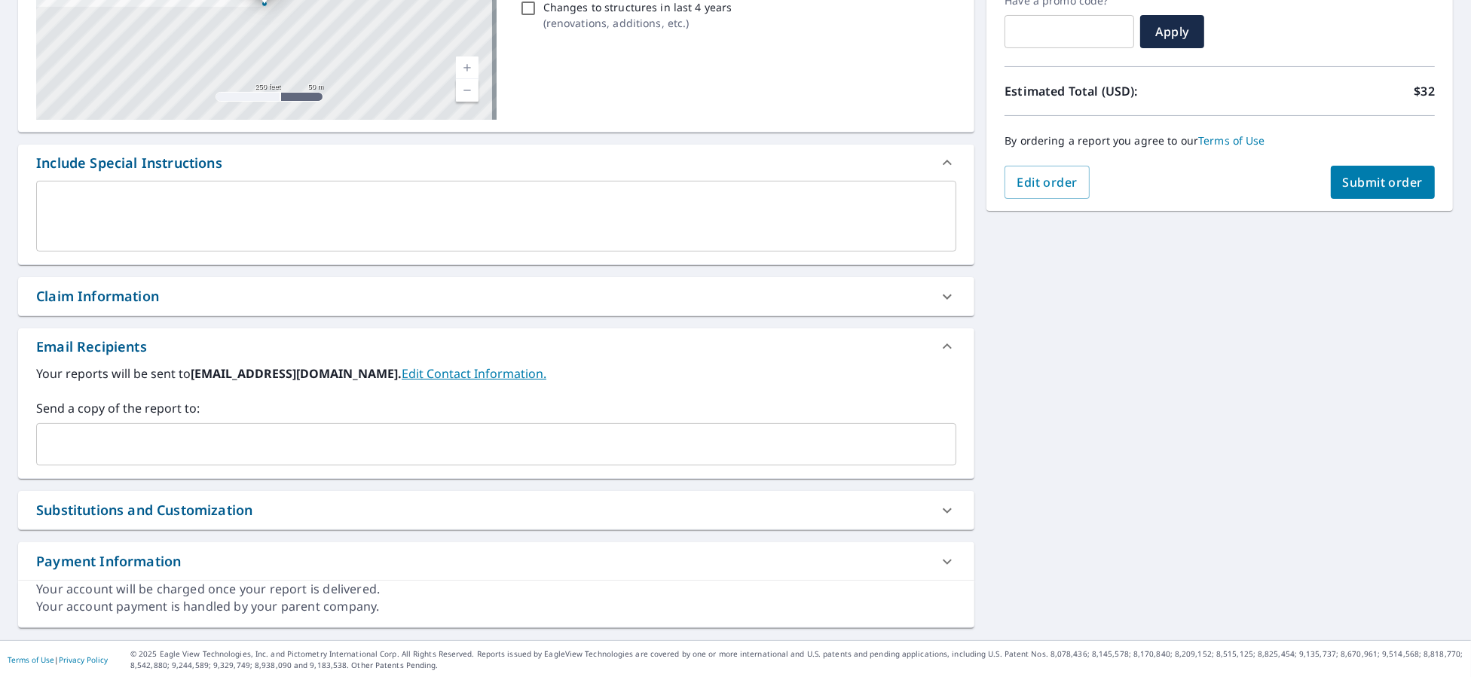
click at [79, 431] on input "text" at bounding box center [485, 444] width 884 height 29
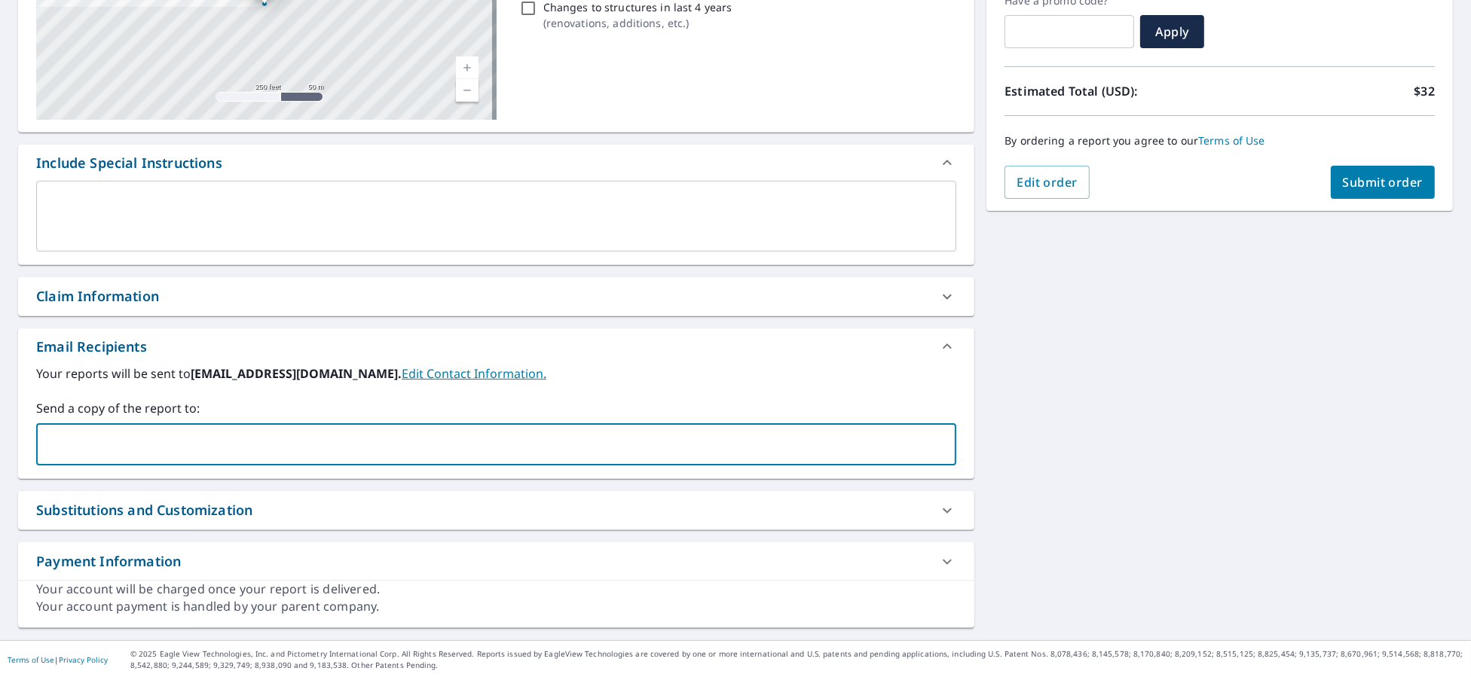
type input "[PERSON_NAME][EMAIL_ADDRESS][PERSON_NAME][DOMAIN_NAME]"
checkbox input "true"
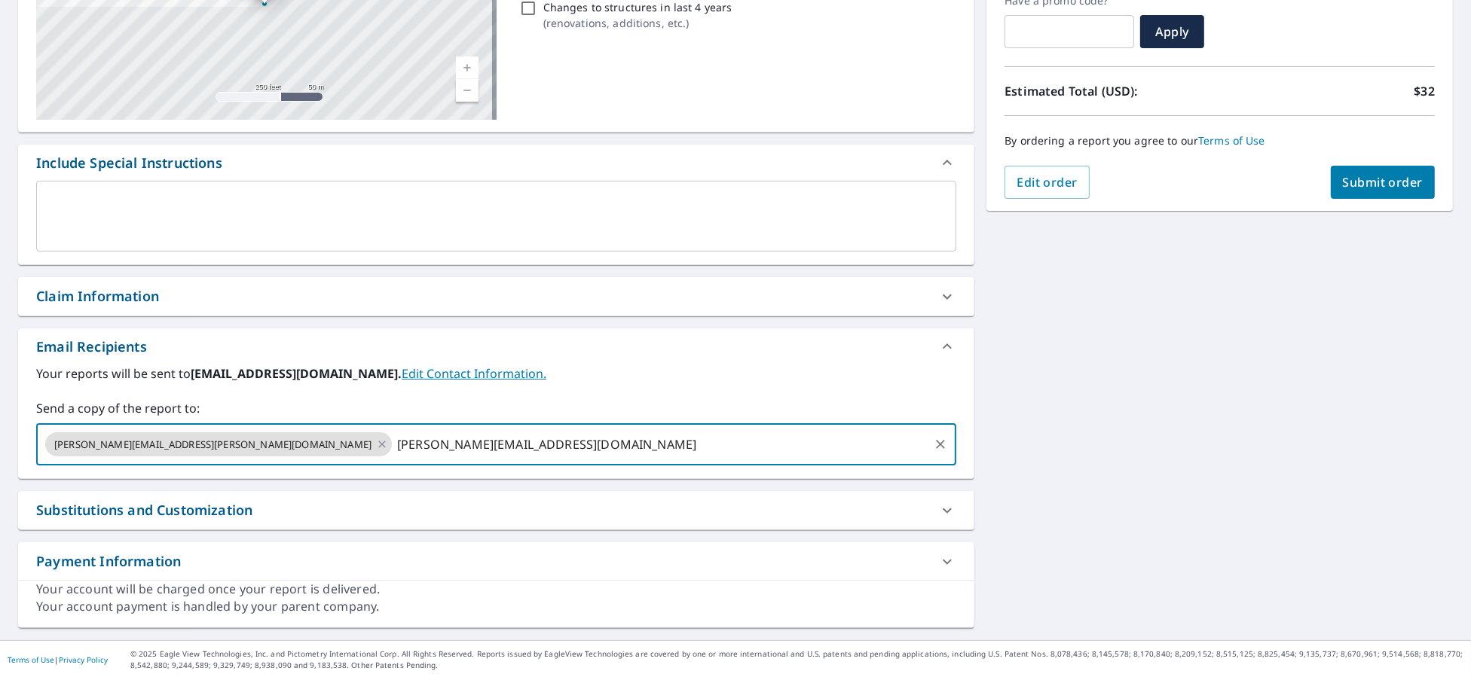
type input "[PERSON_NAME][EMAIL_ADDRESS][DOMAIN_NAME]"
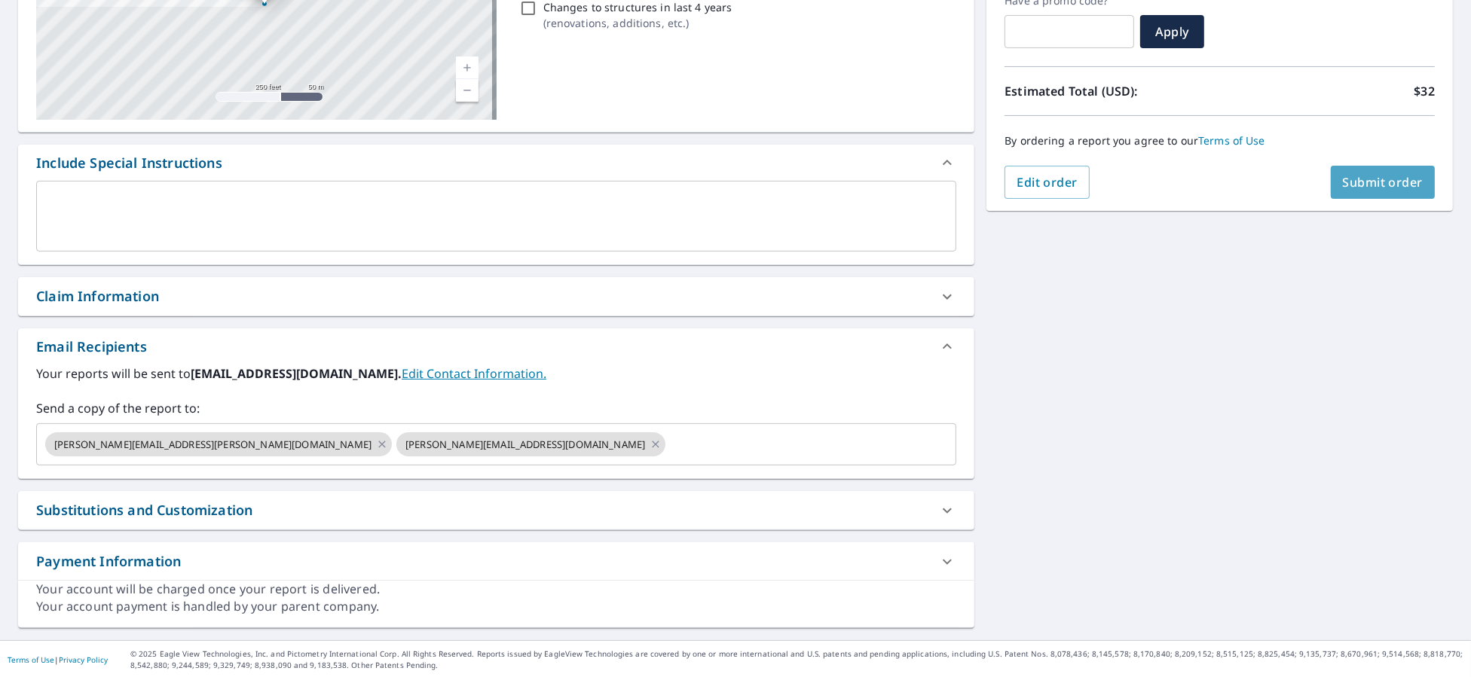
click at [1343, 188] on span "Submit order" at bounding box center [1383, 182] width 81 height 17
checkbox input "true"
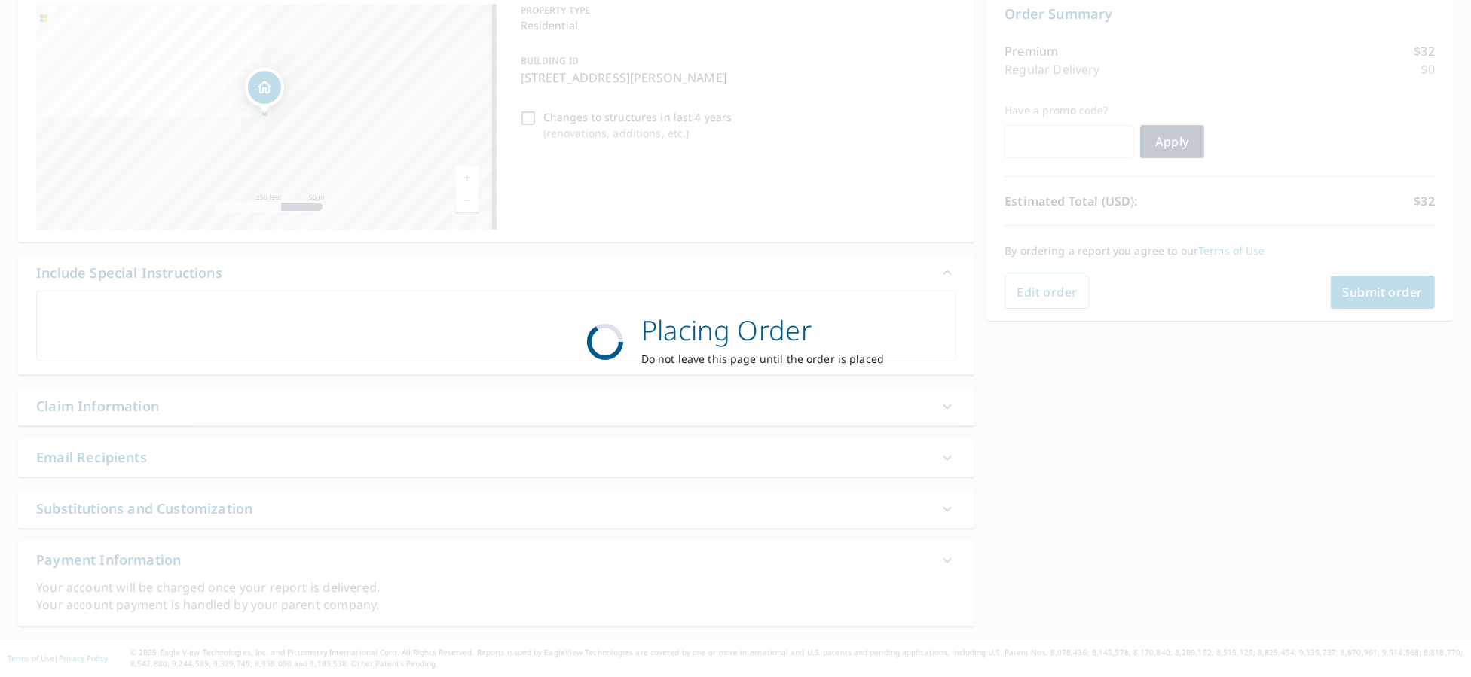
scroll to position [159, 0]
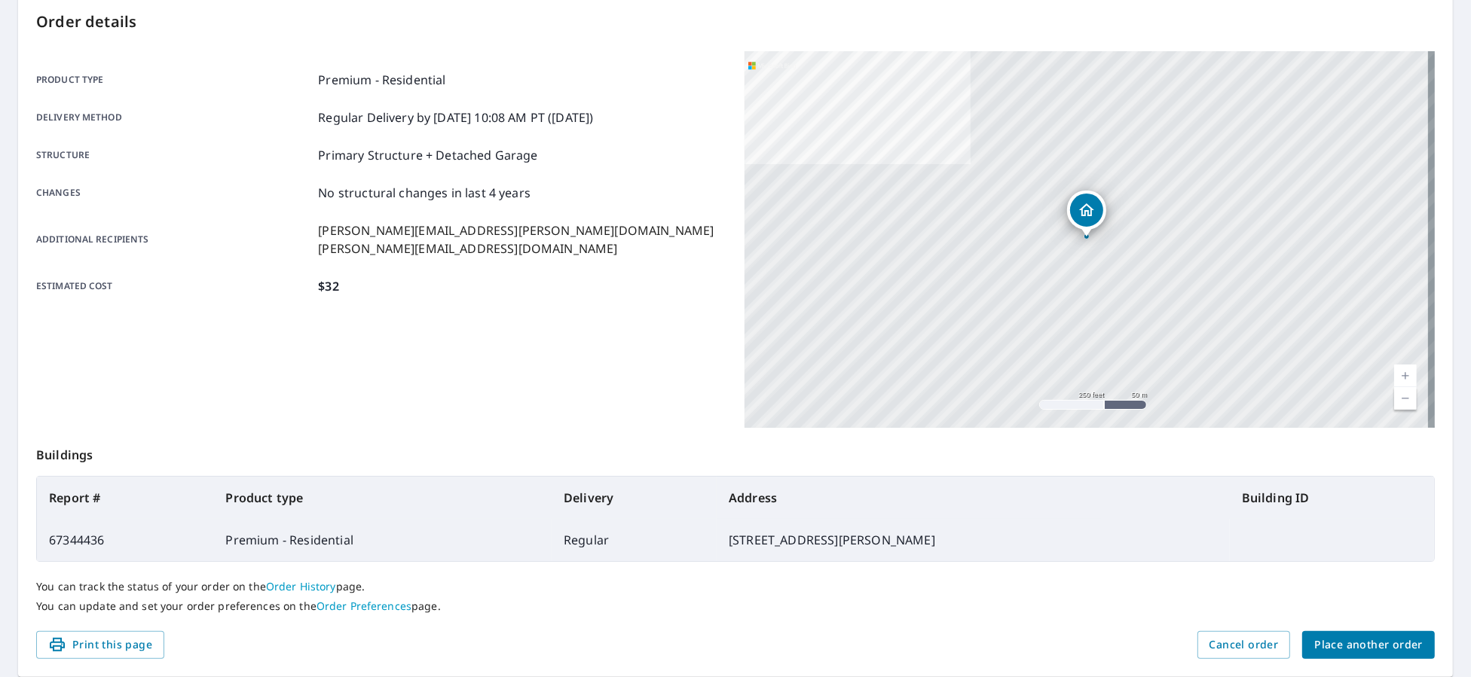
click at [1377, 644] on span "Place another order" at bounding box center [1368, 645] width 108 height 19
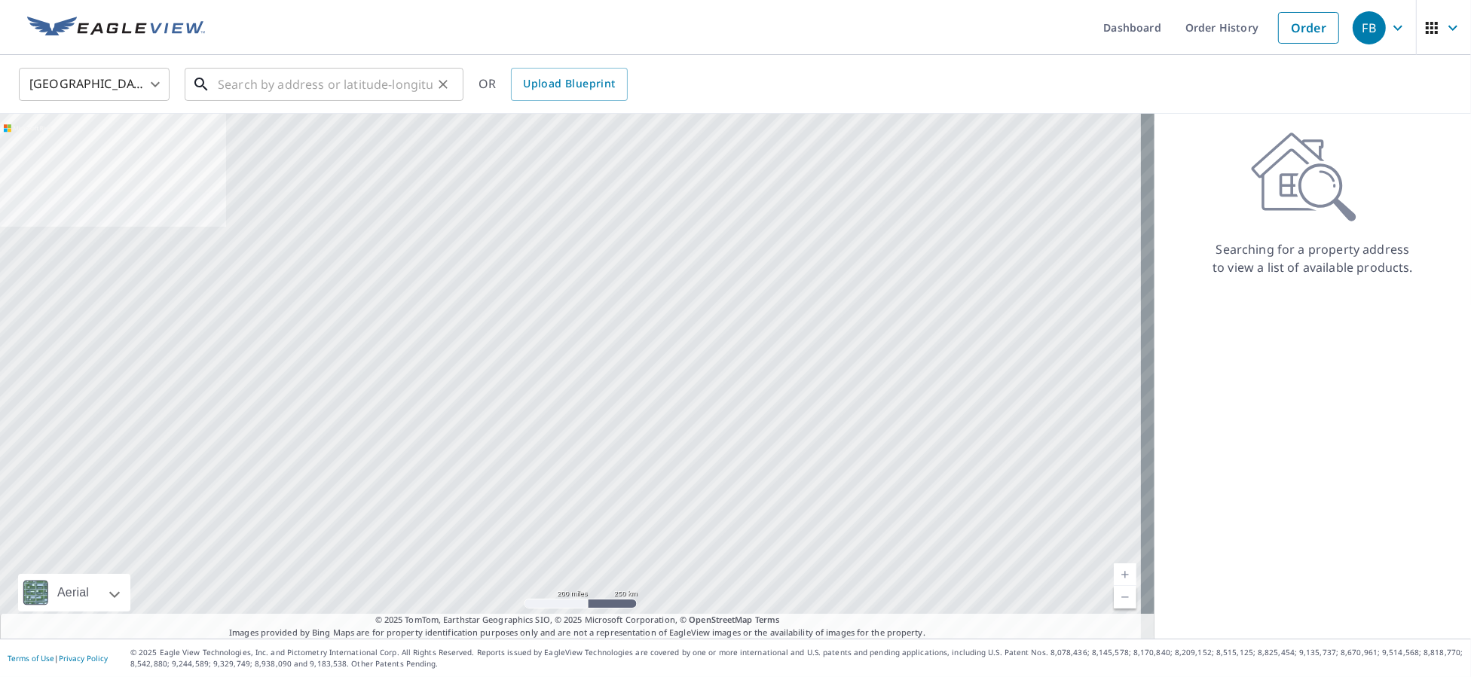
click at [393, 89] on input "text" at bounding box center [325, 84] width 215 height 42
paste input "[STREET_ADDRESS][PERSON_NAME][PERSON_NAME]"
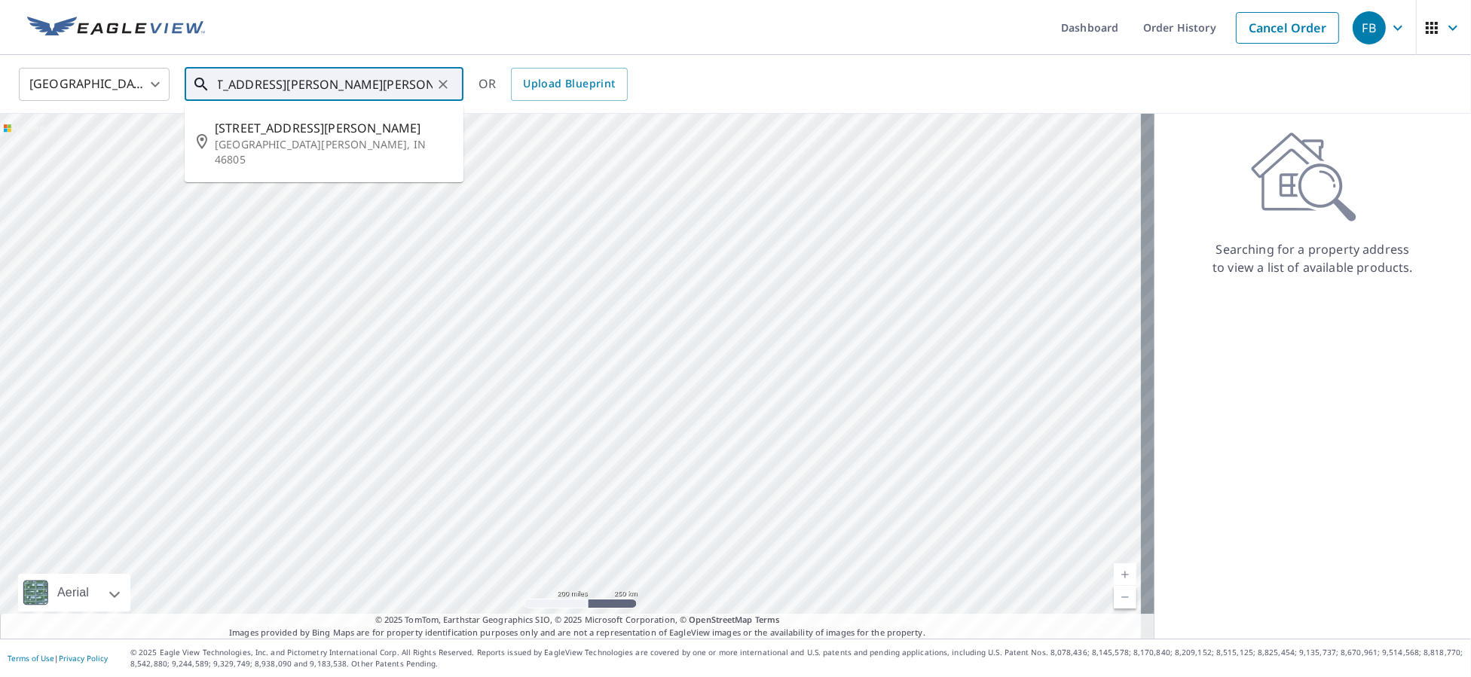
click at [349, 164] on ul "[STREET_ADDRESS][PERSON_NAME][PERSON_NAME]" at bounding box center [324, 143] width 279 height 78
click at [357, 145] on p "[GEOGRAPHIC_DATA][PERSON_NAME], IN 46805" at bounding box center [333, 152] width 237 height 30
type input "[STREET_ADDRESS][PERSON_NAME][PERSON_NAME]"
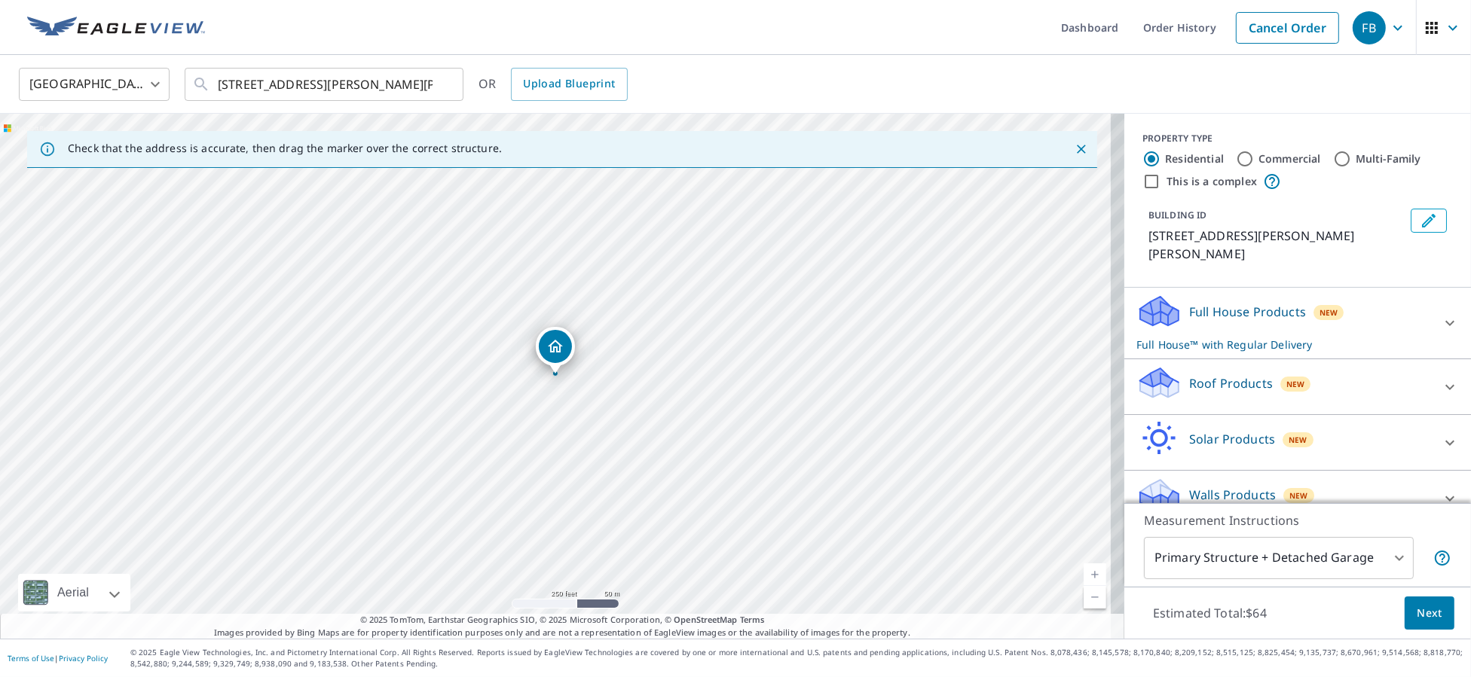
click at [1201, 374] on div "Roof Products New" at bounding box center [1283, 386] width 295 height 43
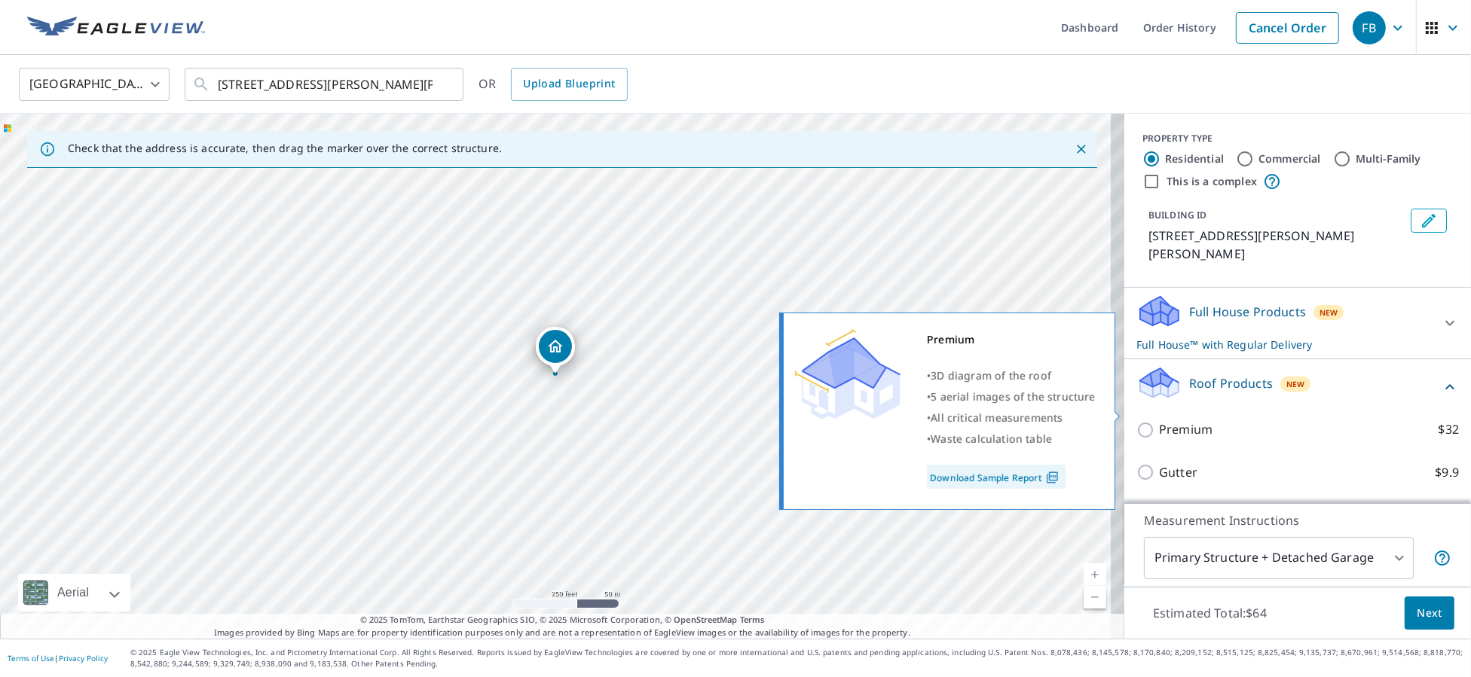
click at [1159, 420] on p "Premium" at bounding box center [1185, 429] width 53 height 19
click at [1147, 421] on input "Premium $32" at bounding box center [1147, 430] width 23 height 18
checkbox input "true"
checkbox input "false"
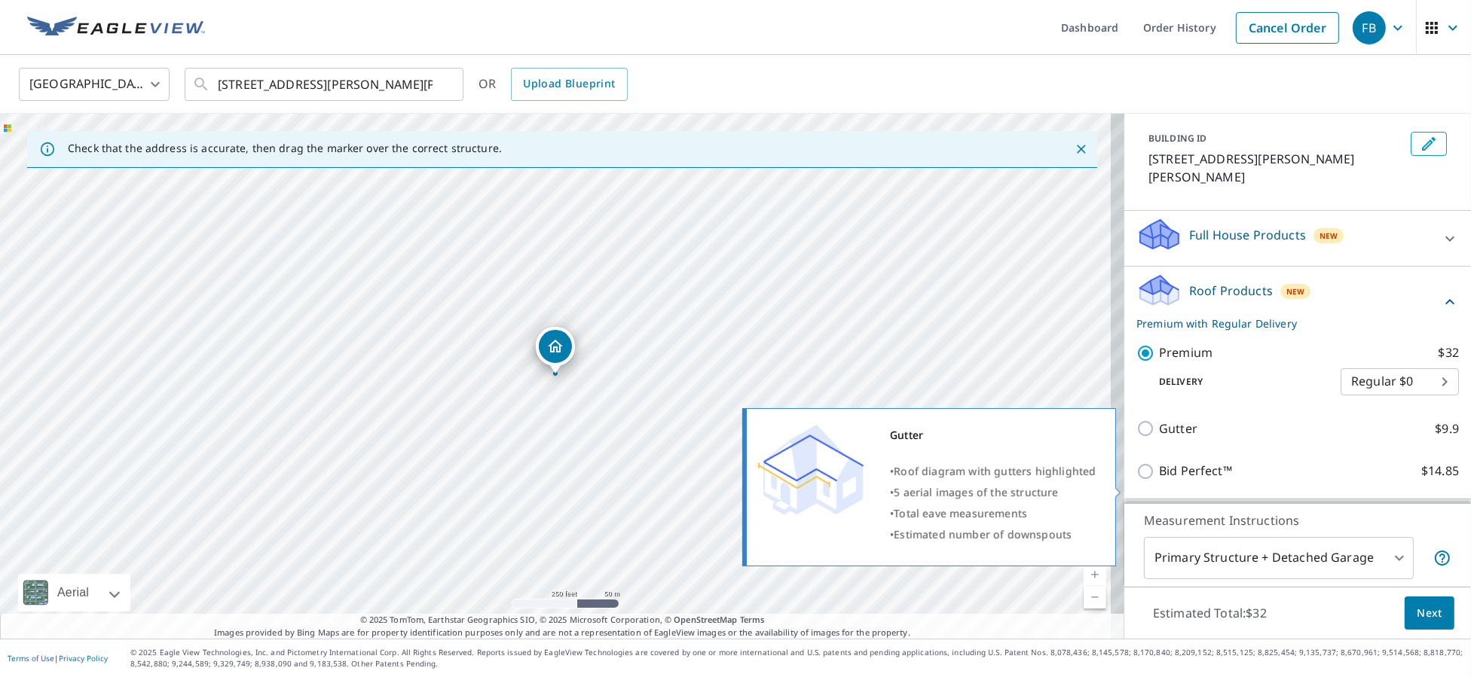
scroll to position [167, 0]
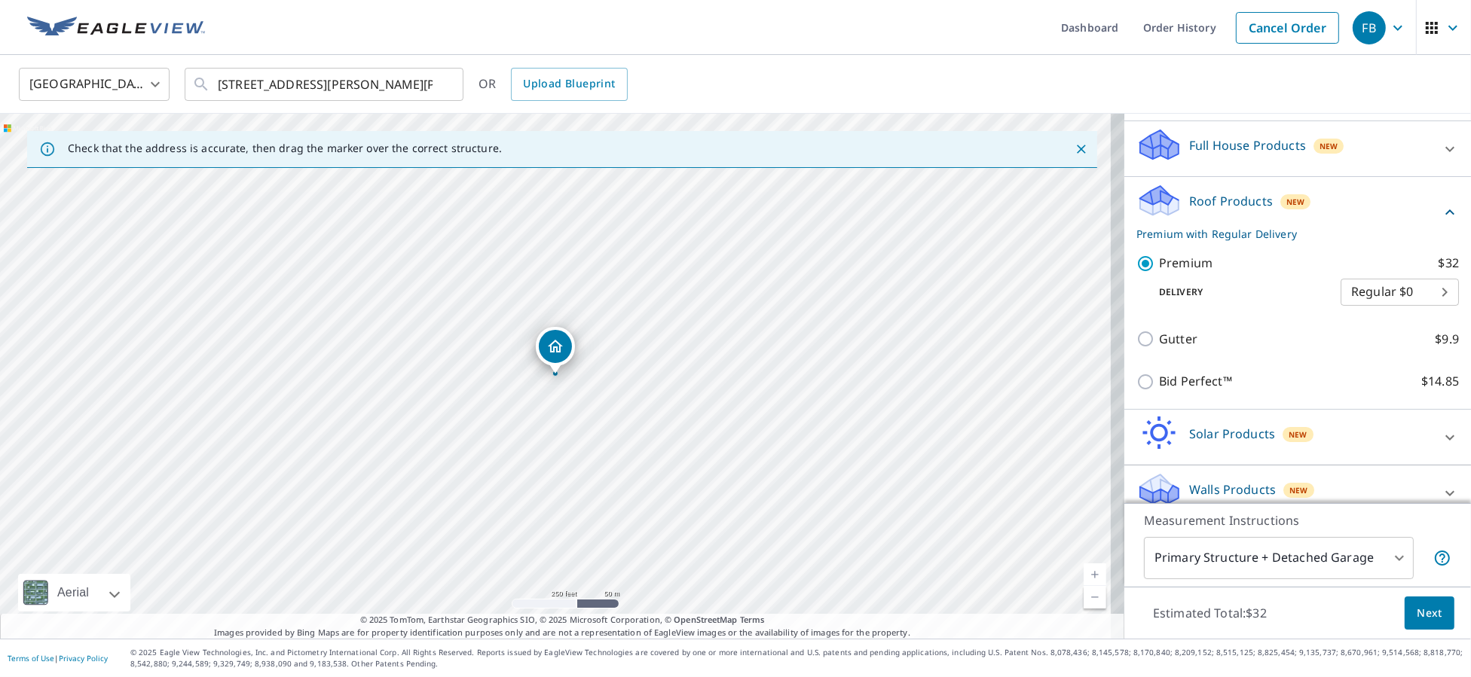
click at [1425, 613] on span "Next" at bounding box center [1429, 613] width 26 height 19
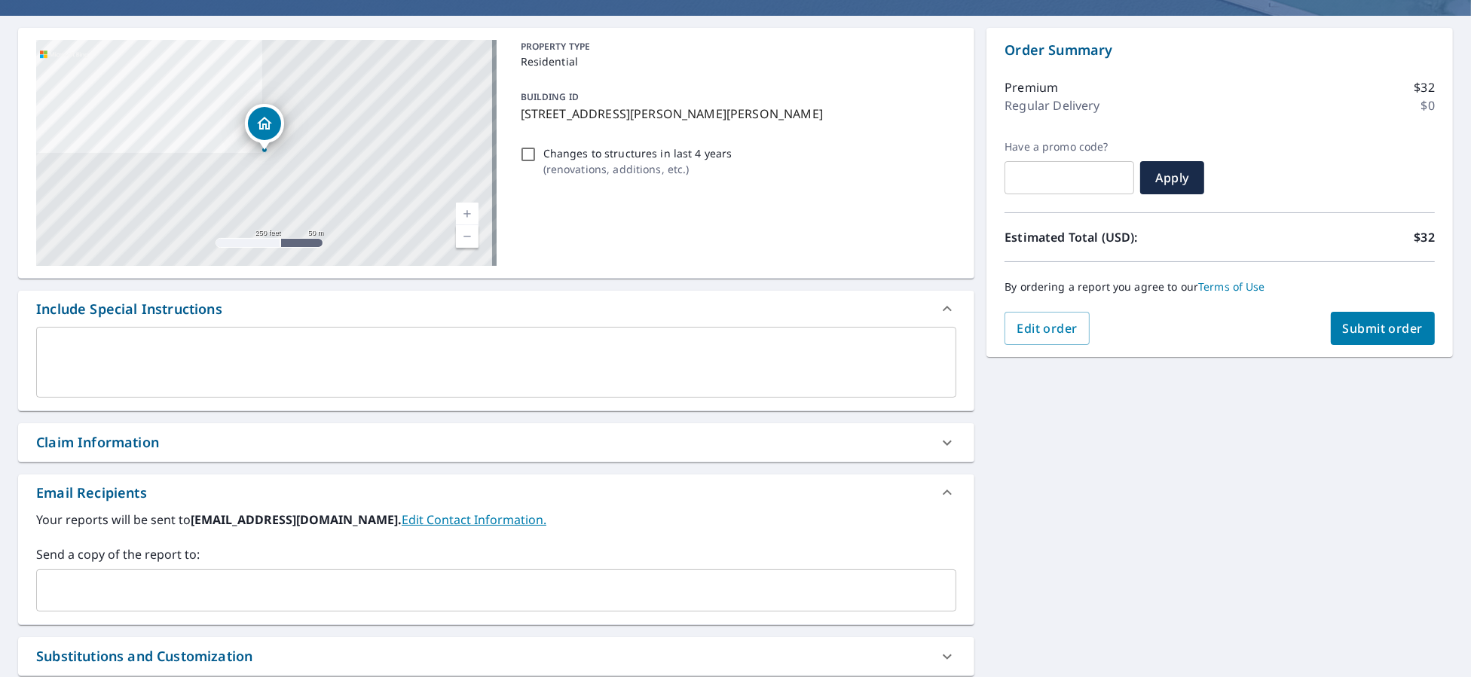
scroll to position [270, 0]
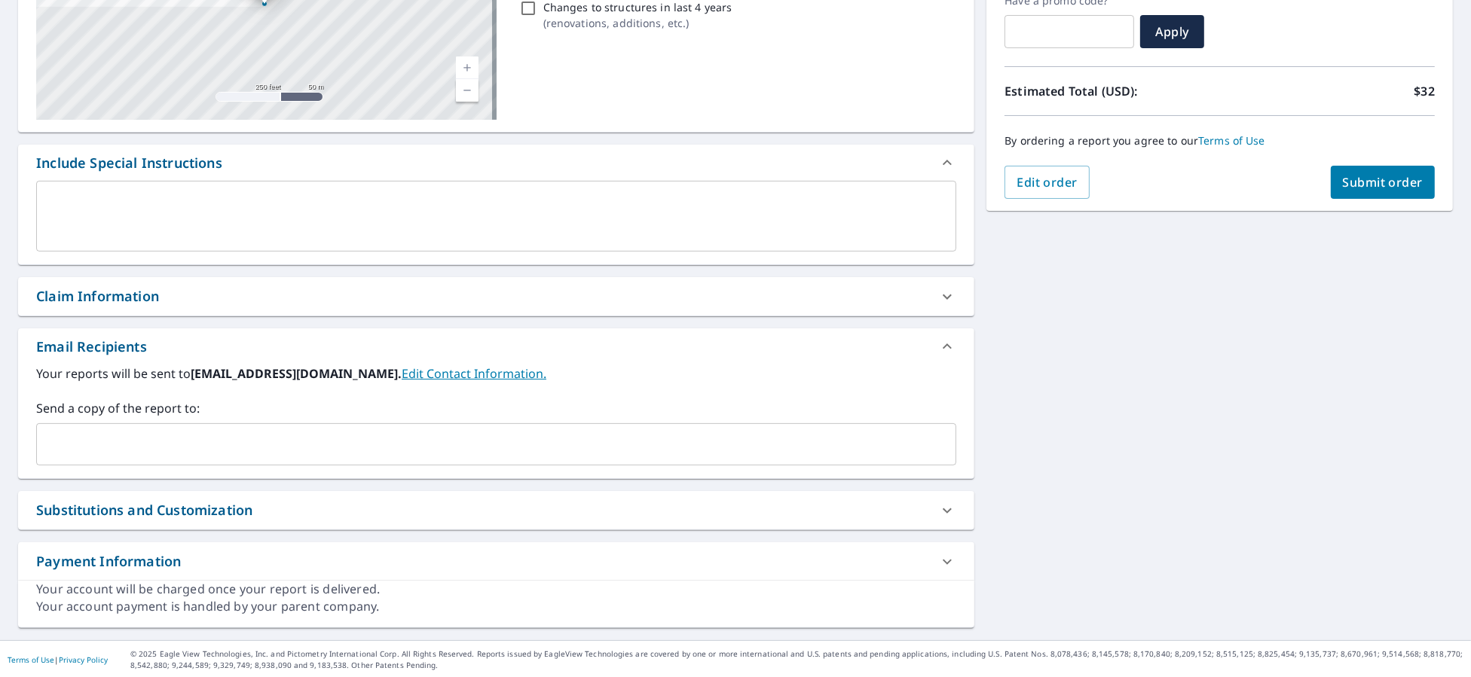
click at [211, 433] on input "text" at bounding box center [485, 444] width 884 height 29
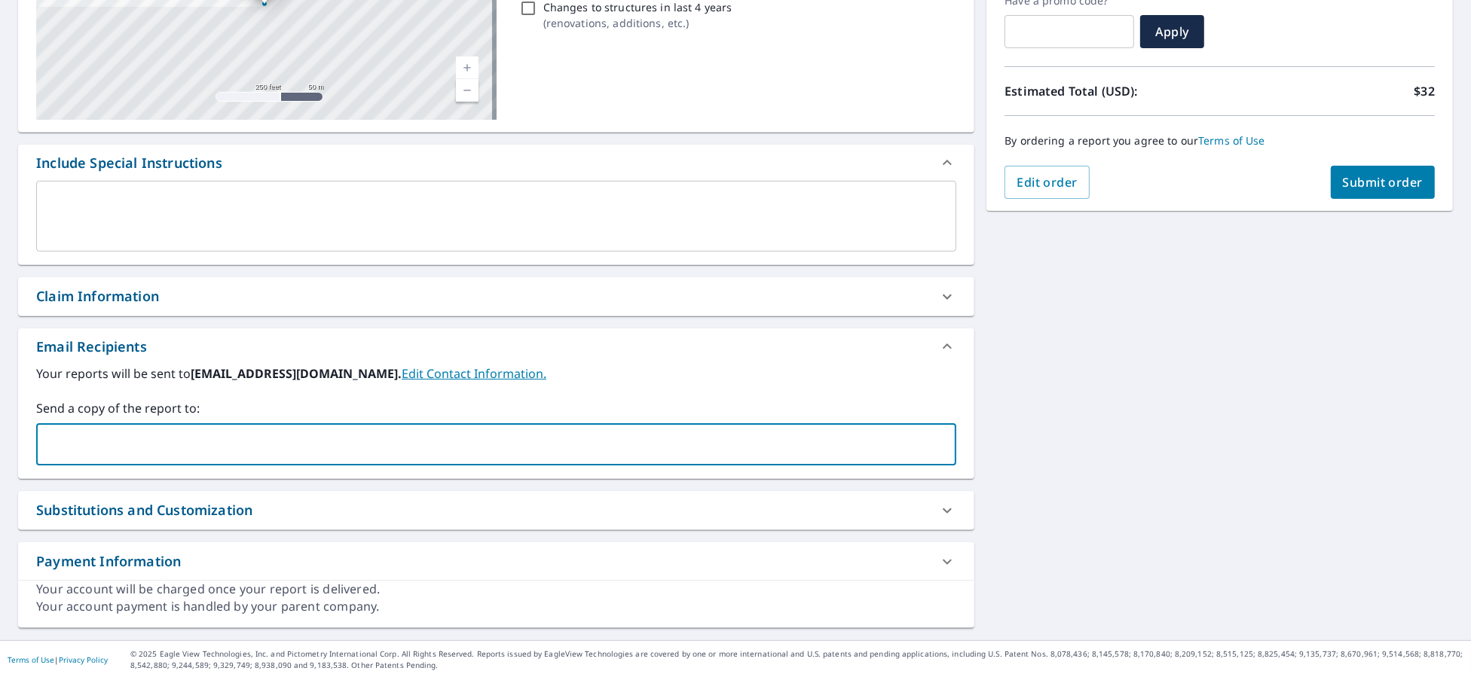
type input "[PERSON_NAME][EMAIL_ADDRESS][PERSON_NAME][DOMAIN_NAME]"
checkbox input "true"
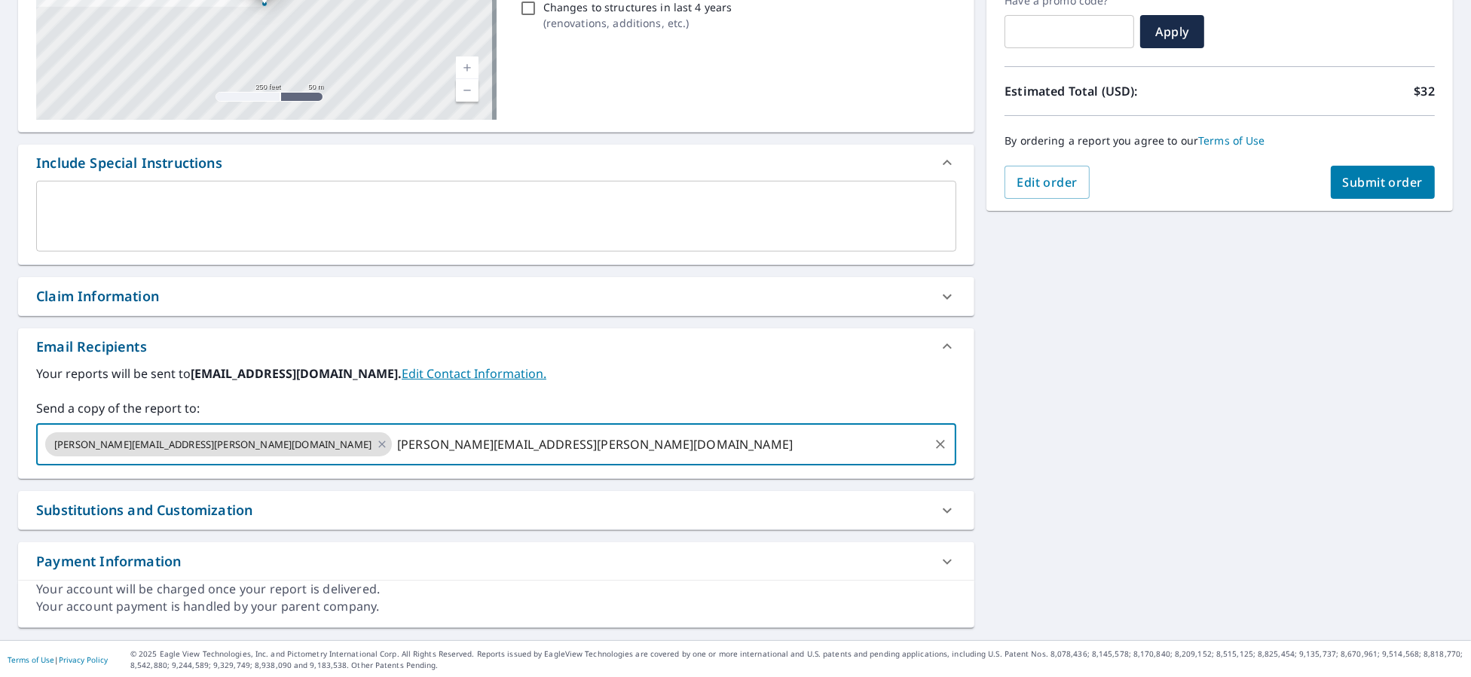
type input "[PERSON_NAME][EMAIL_ADDRESS][PERSON_NAME][DOMAIN_NAME]"
click at [1358, 181] on span "Submit order" at bounding box center [1383, 182] width 81 height 17
checkbox input "true"
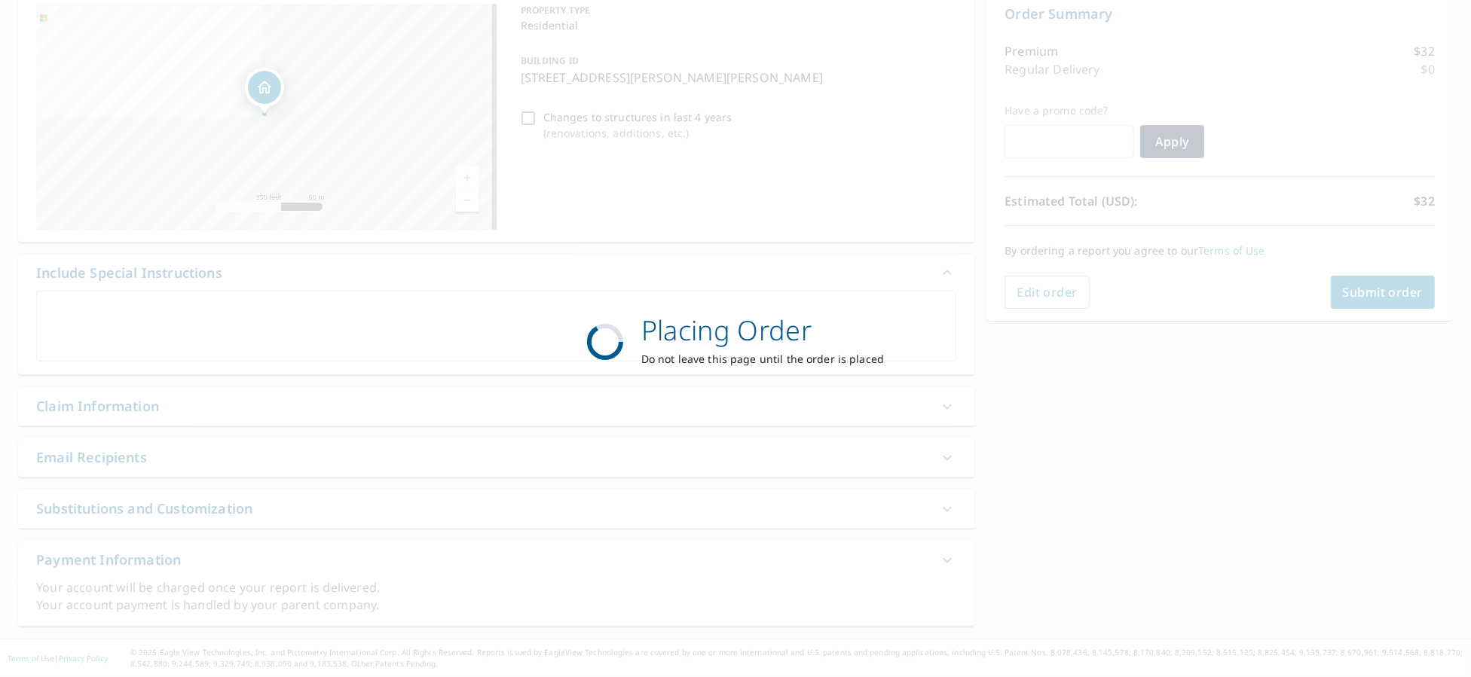
scroll to position [159, 0]
